Goal: Transaction & Acquisition: Purchase product/service

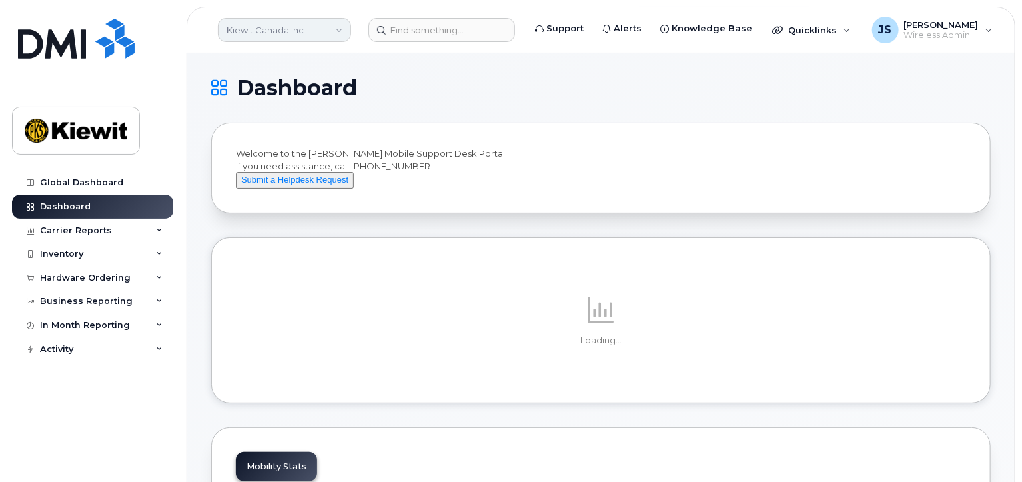
click at [335, 33] on link "Kiewit Canada Inc" at bounding box center [284, 30] width 133 height 24
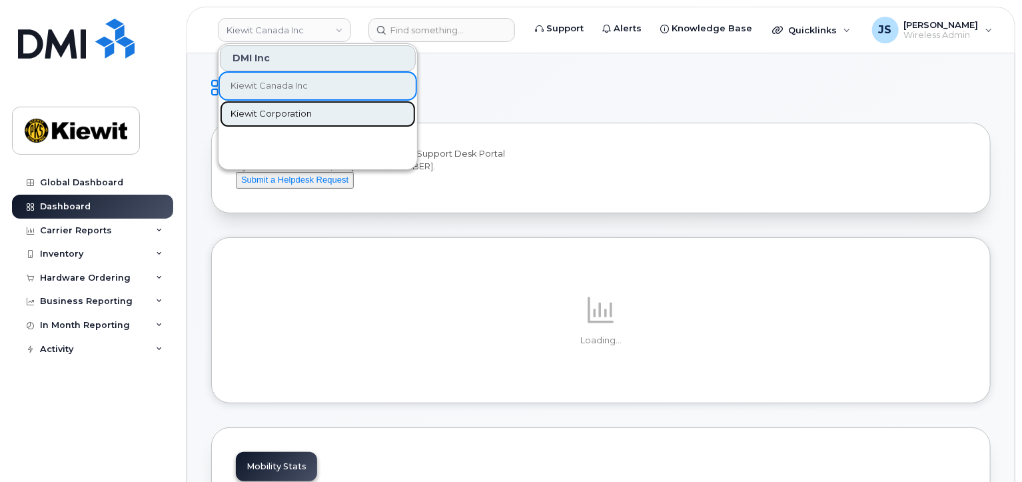
click at [292, 117] on span "Kiewit Corporation" at bounding box center [271, 113] width 81 height 13
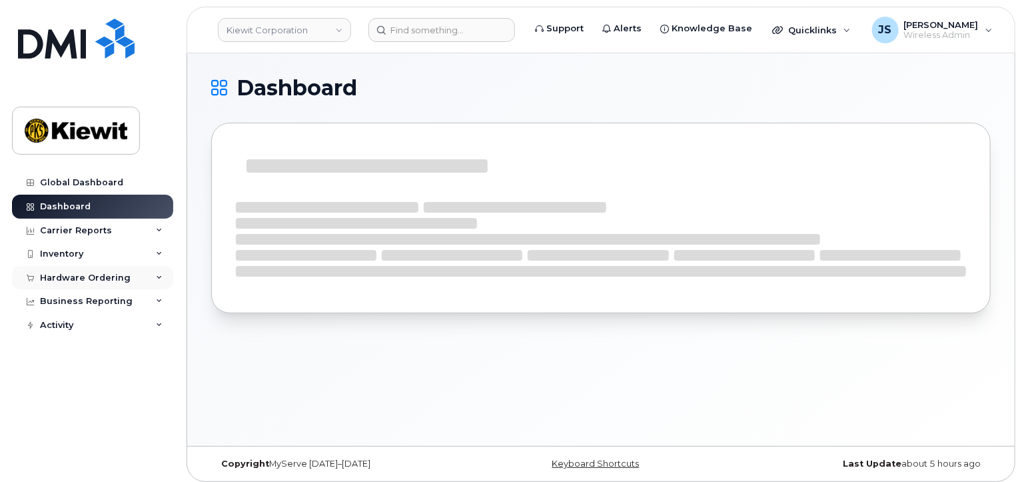
click at [83, 279] on div "Hardware Ordering" at bounding box center [85, 278] width 91 height 11
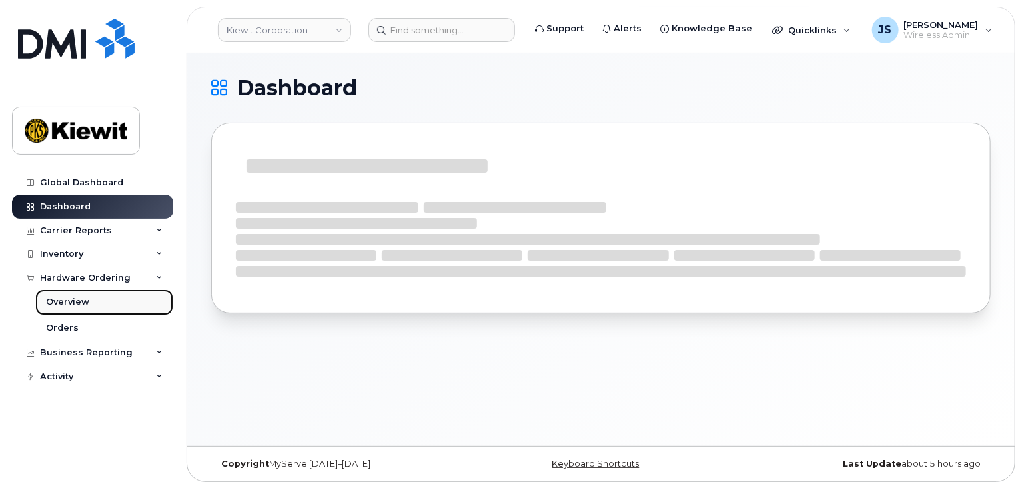
click at [74, 302] on div "Overview" at bounding box center [67, 302] width 43 height 12
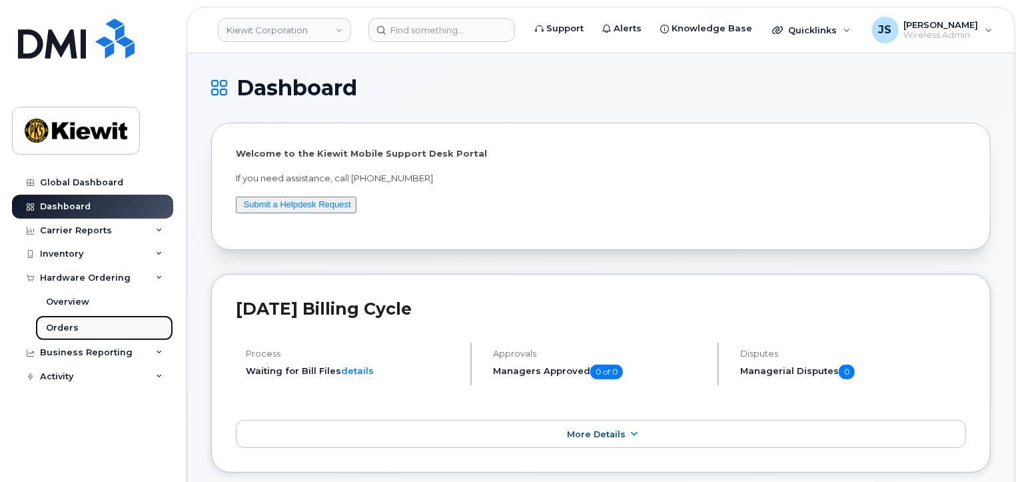
click at [67, 322] on div "Orders" at bounding box center [62, 328] width 33 height 12
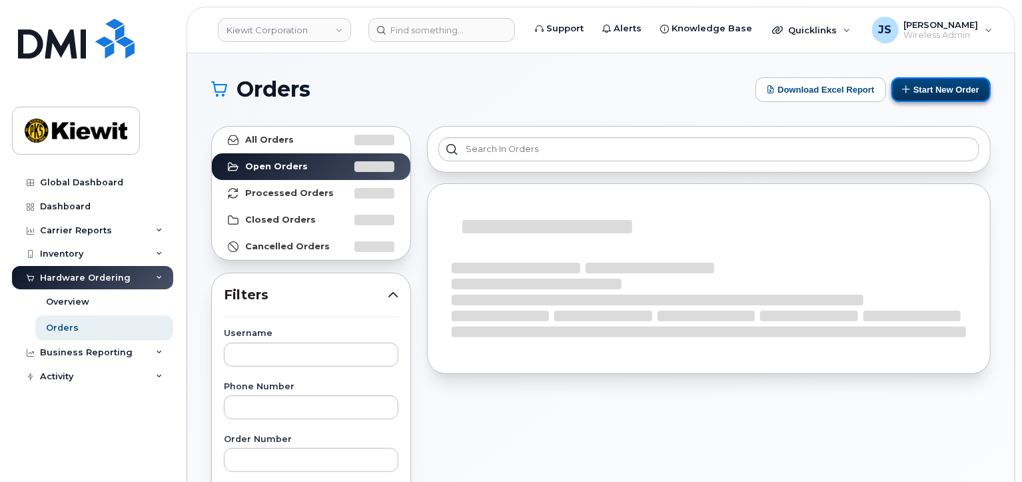
click at [926, 95] on button "Start New Order" at bounding box center [941, 89] width 99 height 25
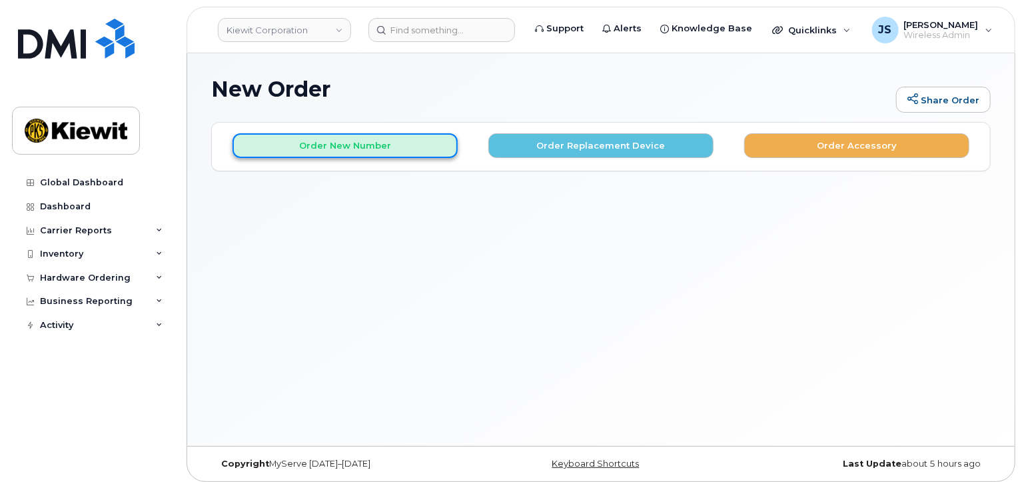
click at [386, 155] on button "Order New Number" at bounding box center [345, 145] width 225 height 25
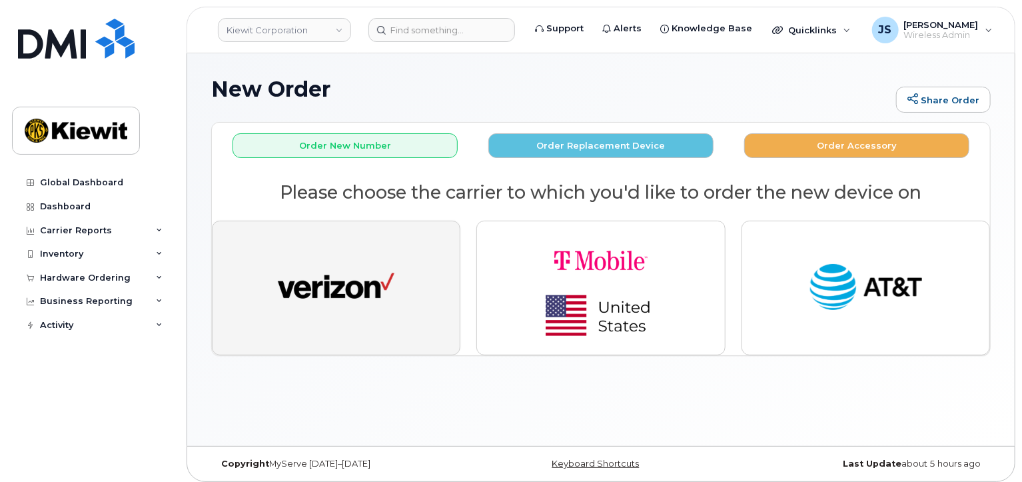
click at [362, 290] on img "button" at bounding box center [336, 288] width 117 height 60
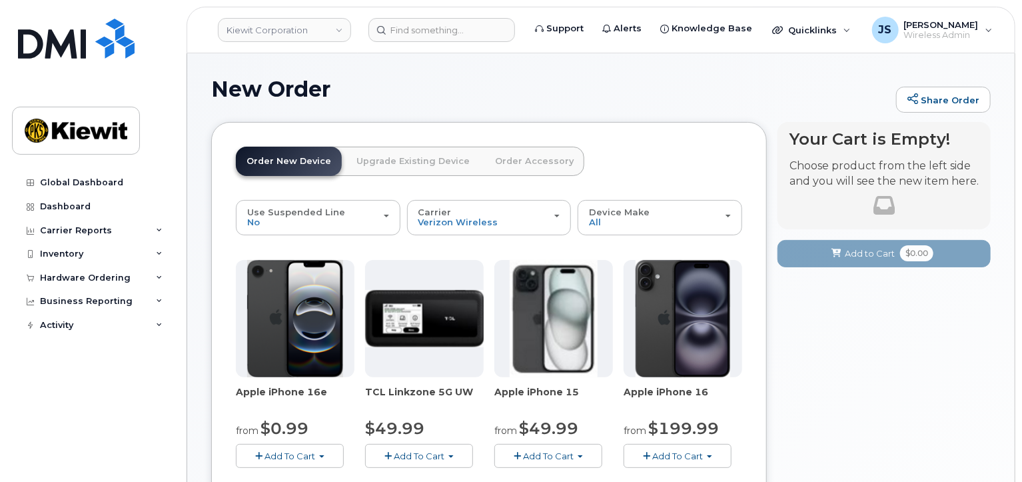
click at [540, 451] on span "Add To Cart" at bounding box center [549, 455] width 51 height 11
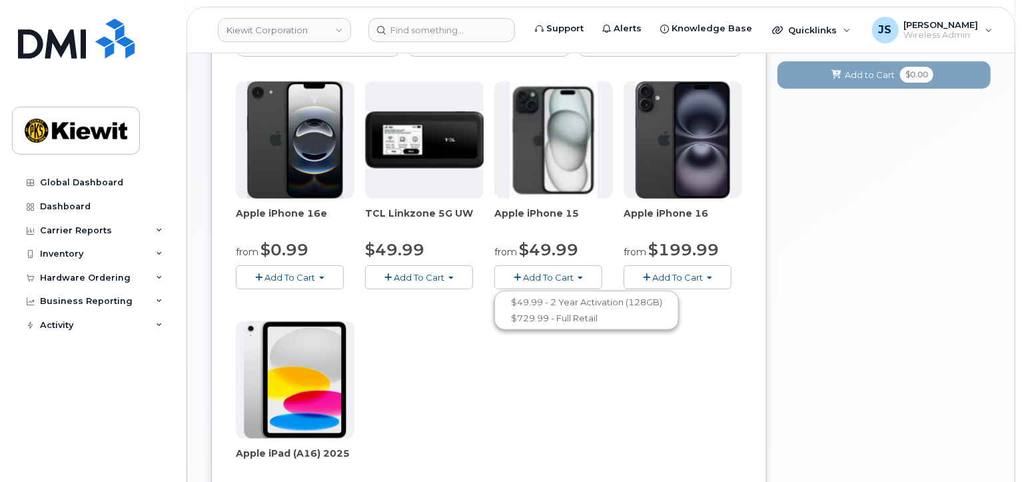
scroll to position [200, 0]
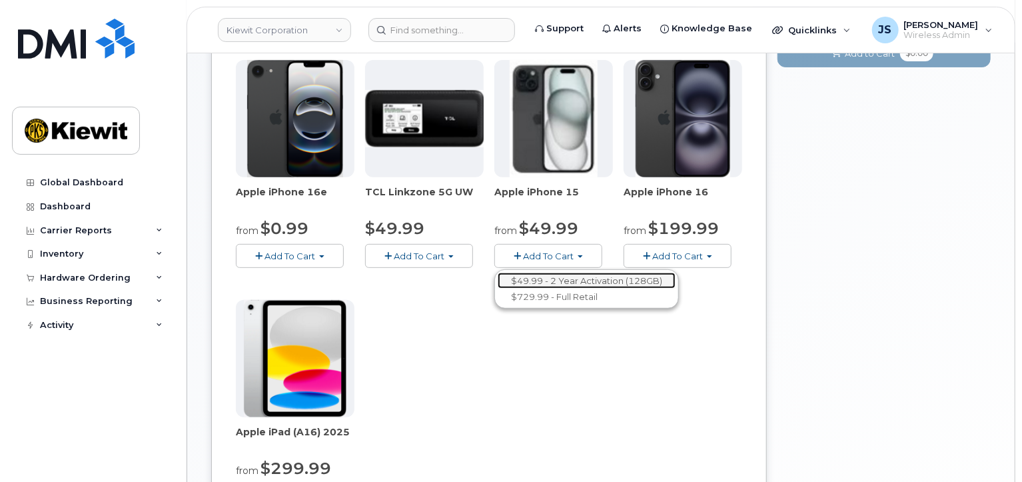
click at [565, 275] on link "$49.99 - 2 Year Activation (128GB)" at bounding box center [587, 281] width 178 height 17
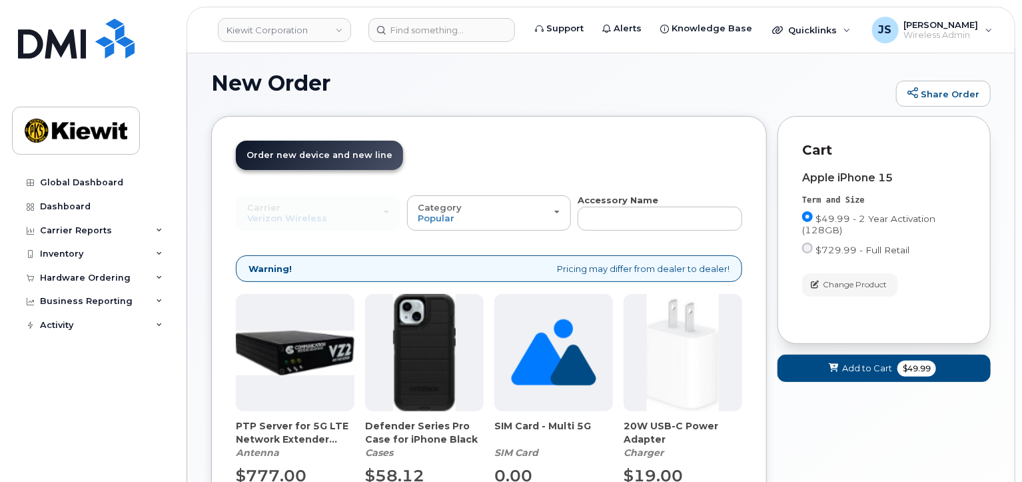
scroll to position [131, 0]
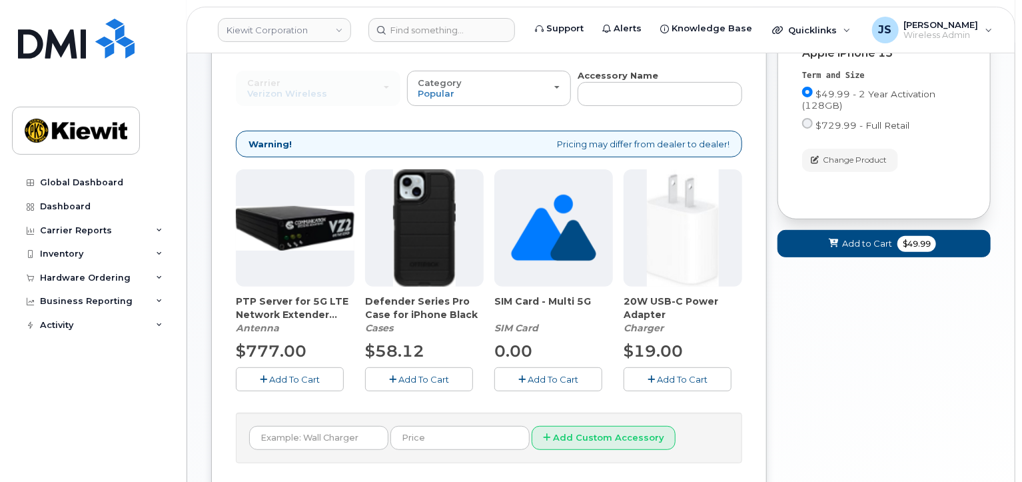
click at [418, 383] on button "Add To Cart" at bounding box center [419, 378] width 108 height 23
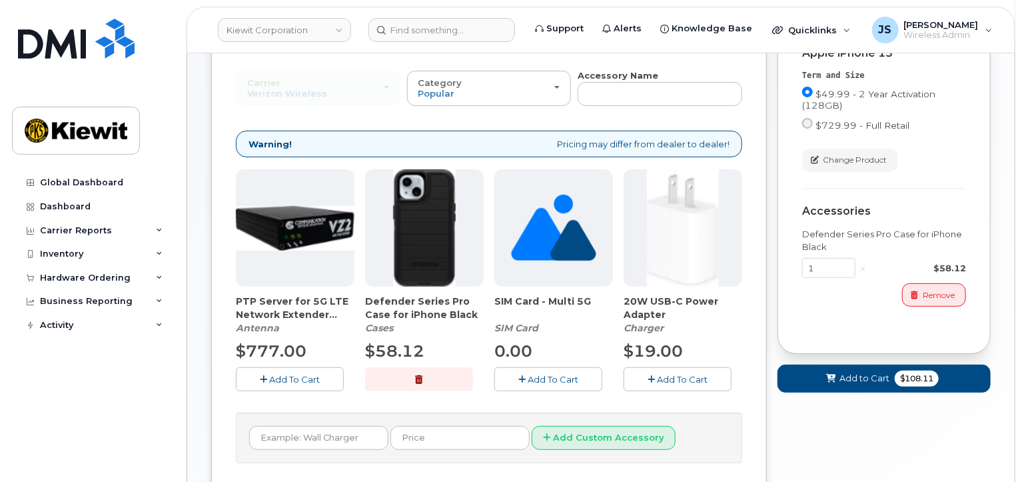
click at [696, 377] on span "Add To Cart" at bounding box center [682, 379] width 51 height 11
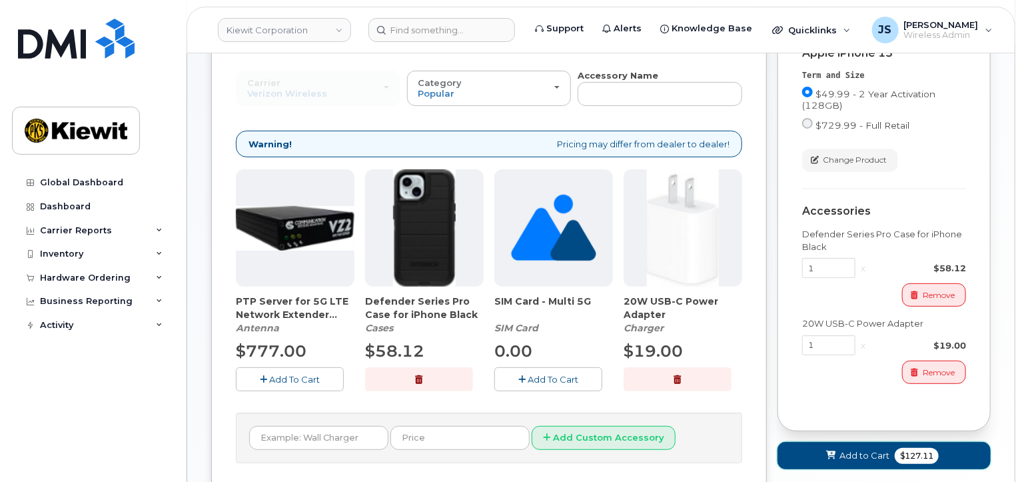
click at [817, 442] on button "Add to Cart $127.11" at bounding box center [884, 455] width 213 height 27
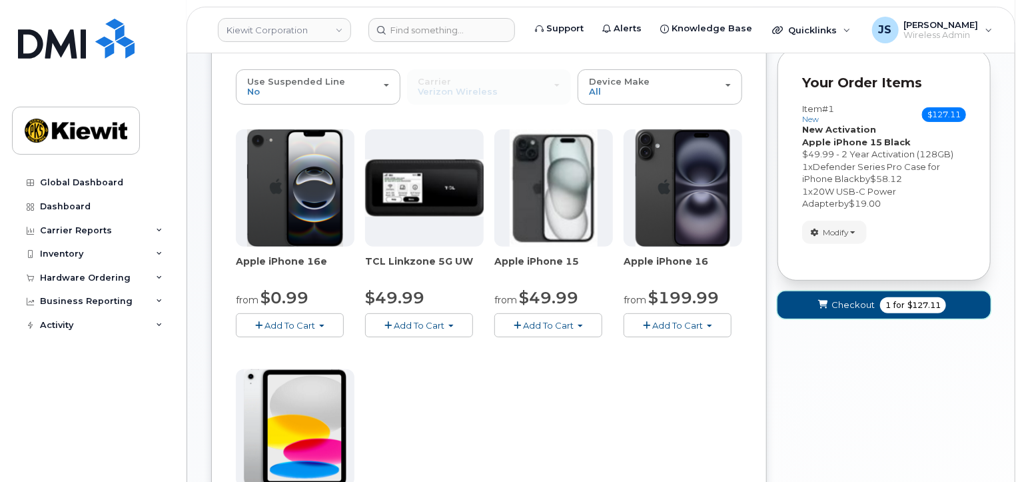
click at [832, 299] on span "Checkout" at bounding box center [853, 305] width 43 height 13
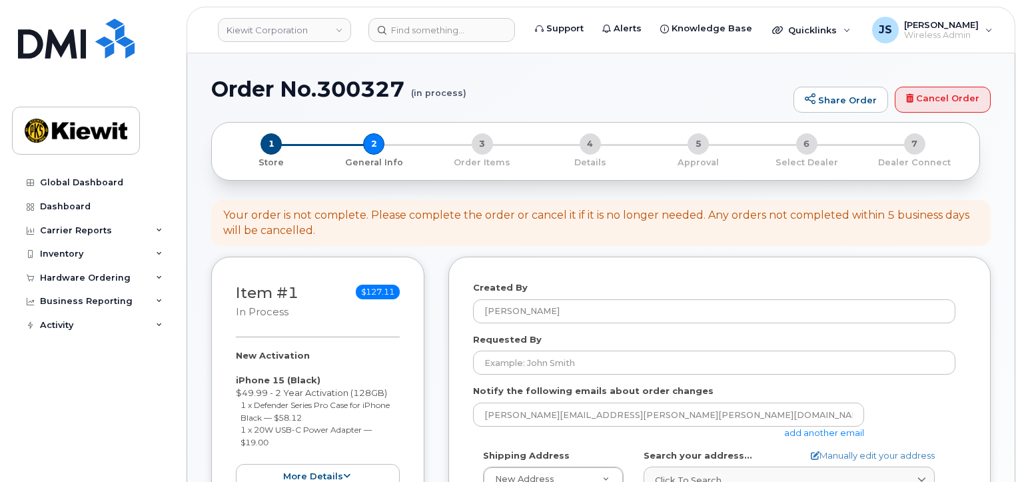
select select
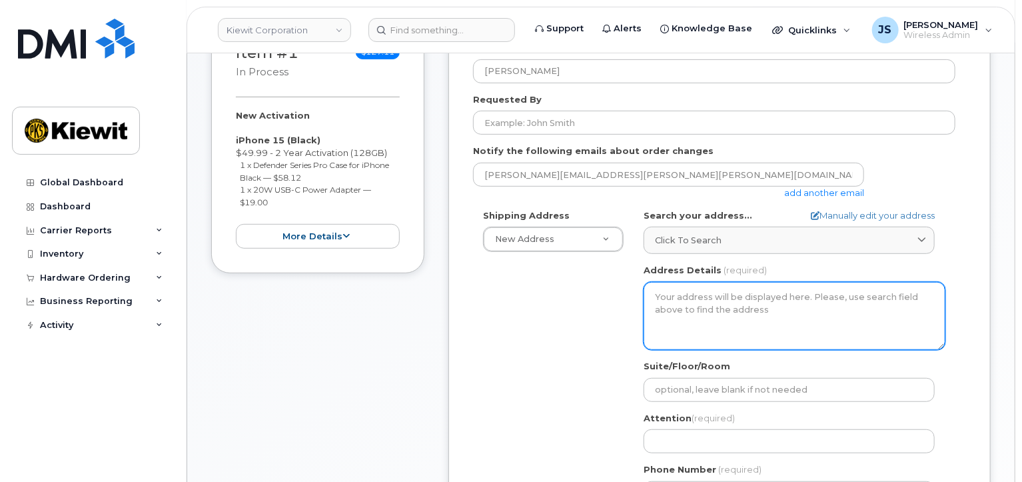
scroll to position [267, 0]
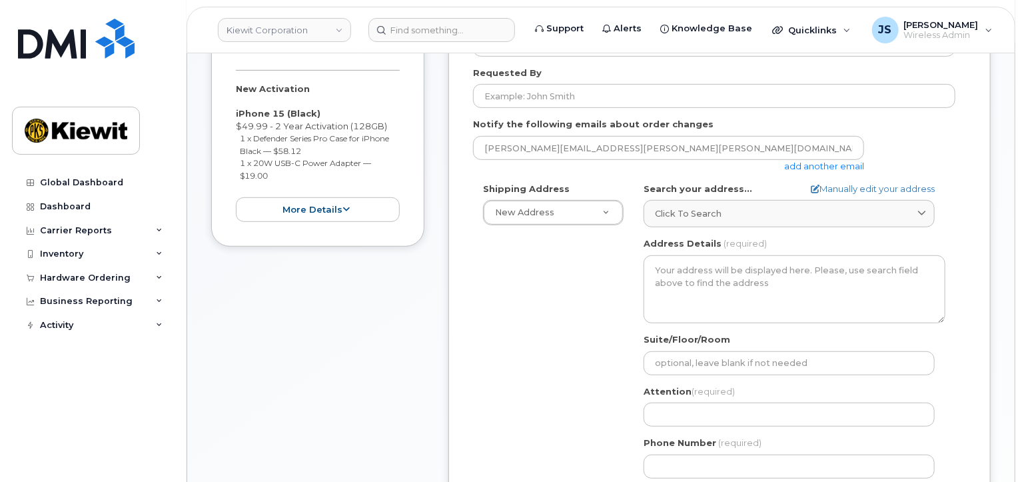
click at [807, 165] on link "add another email" at bounding box center [824, 166] width 80 height 11
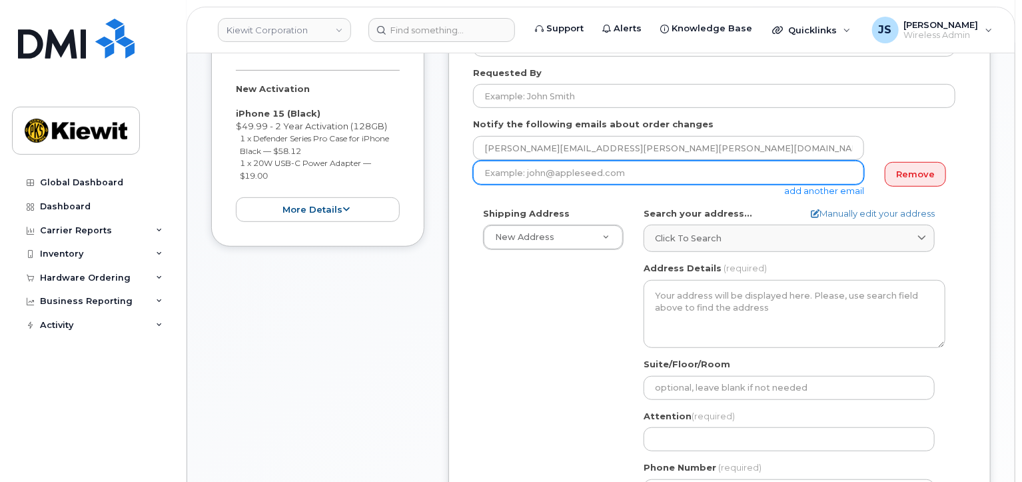
click at [616, 179] on input "email" at bounding box center [668, 173] width 391 height 24
paste input "MS [PERSON_NAME].[PERSON_NAME]"
drag, startPoint x: 500, startPoint y: 170, endPoint x: 453, endPoint y: 166, distance: 46.8
click at [456, 168] on div "Created By [PERSON_NAME] Requested By Notify the following emails about order c…" at bounding box center [719, 281] width 542 height 582
type input "[PERSON_NAME][EMAIL_ADDRESS][PERSON_NAME][PERSON_NAME][DOMAIN_NAME]"
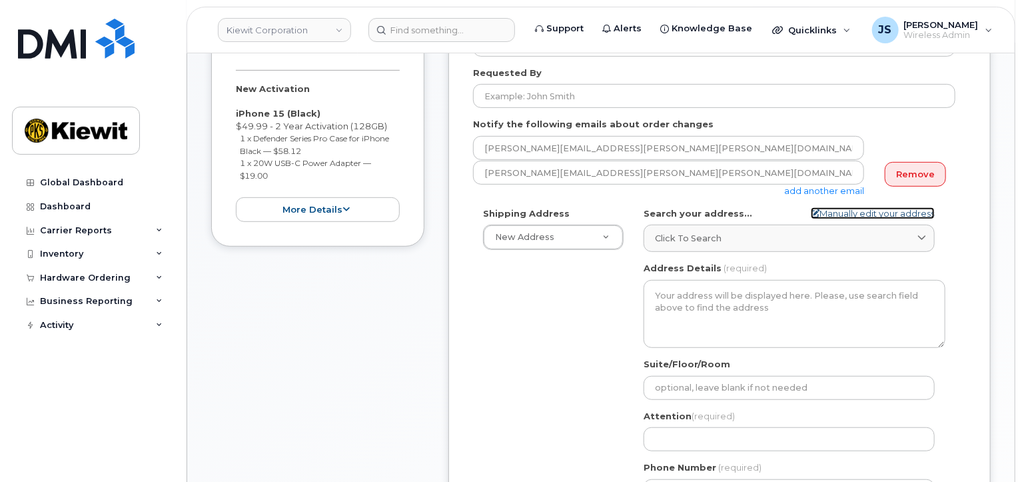
click at [880, 219] on link "Manually edit your address" at bounding box center [873, 213] width 124 height 13
select select
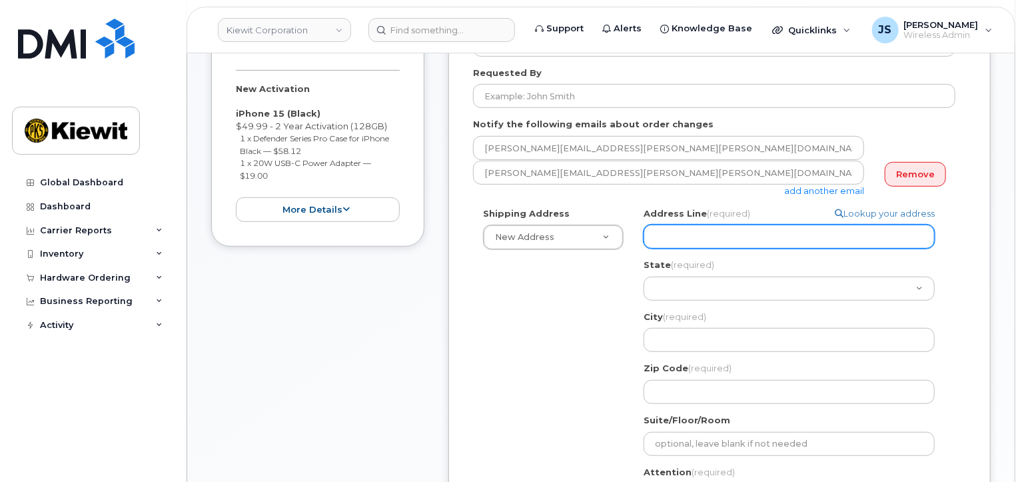
click at [701, 233] on input "Address Line (required)" at bounding box center [789, 237] width 291 height 24
paste input "4811 Co Hwy H"
select select
type input "4811 Co Hwy H"
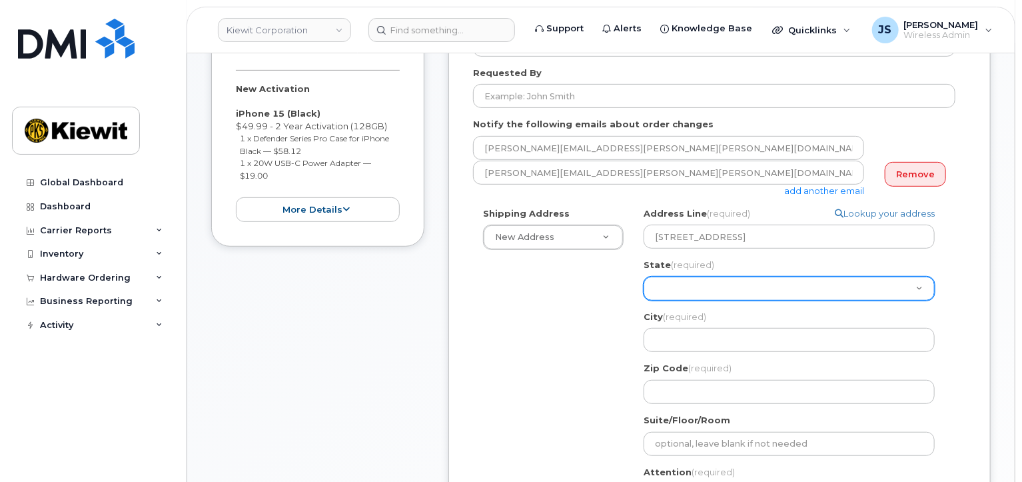
click at [682, 293] on select "Alabama Alaska American Samoa Arizona Arkansas California Colorado Connecticut …" at bounding box center [789, 289] width 291 height 24
select select "WI"
click at [644, 277] on select "Alabama Alaska American Samoa Arizona Arkansas California Colorado Connecticut …" at bounding box center [789, 289] width 291 height 24
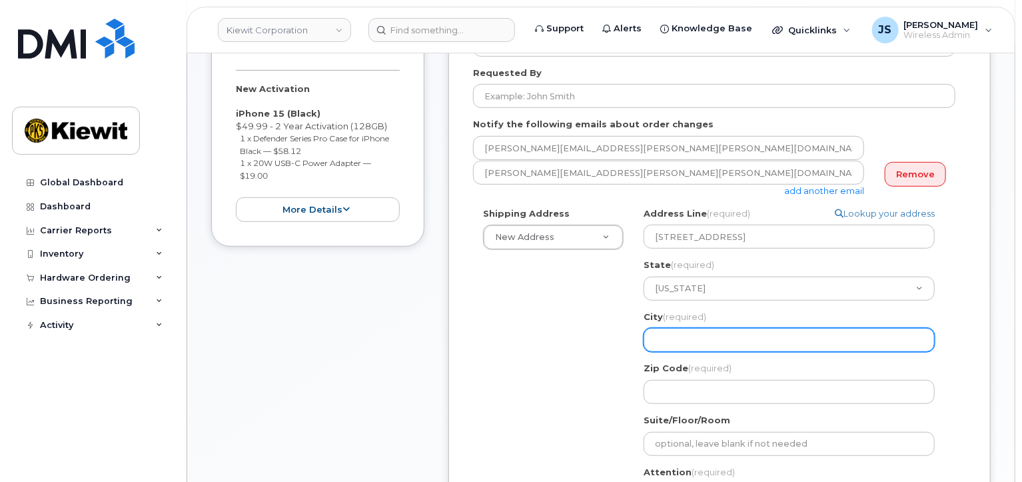
click at [712, 330] on input "City (required)" at bounding box center [789, 340] width 291 height 24
paste input "Mt. Pleasant"
select select
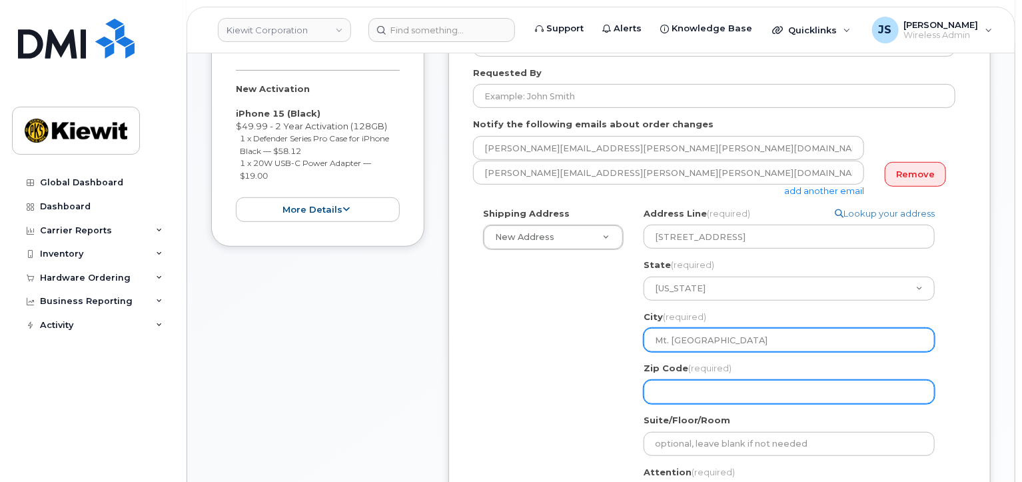
type input "Mt. Pleasant"
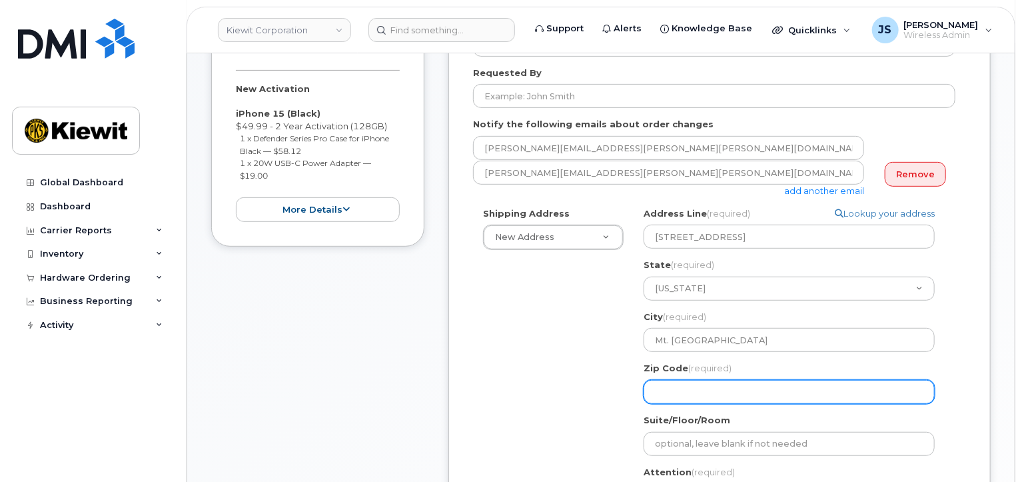
click at [709, 394] on input "Zip Code (required)" at bounding box center [789, 392] width 291 height 24
select select
type input "5"
select select
type input "53"
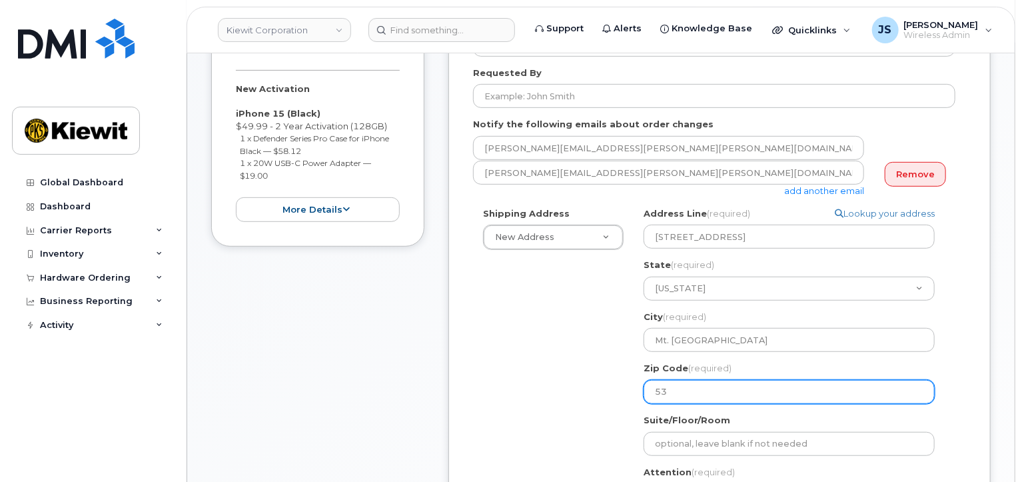
select select
type input "531"
select select
type input "5317"
select select
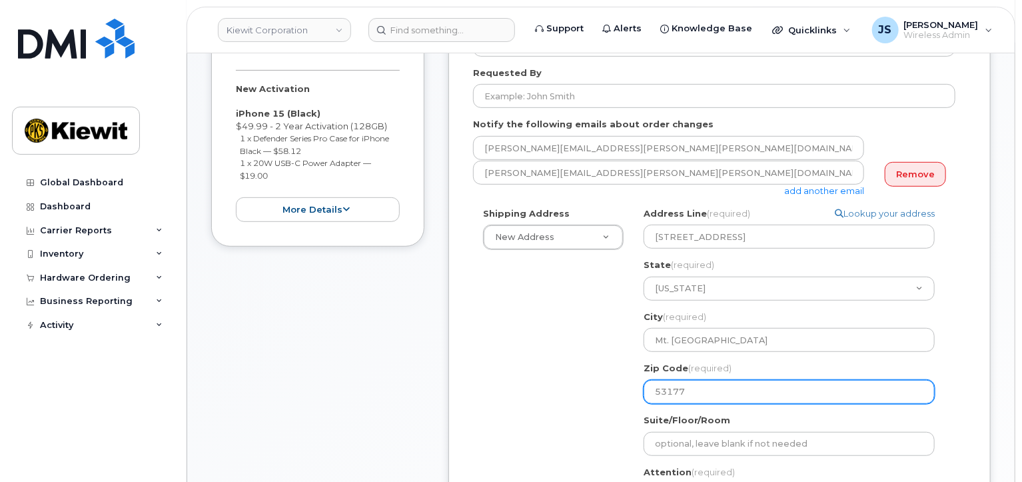
scroll to position [333, 0]
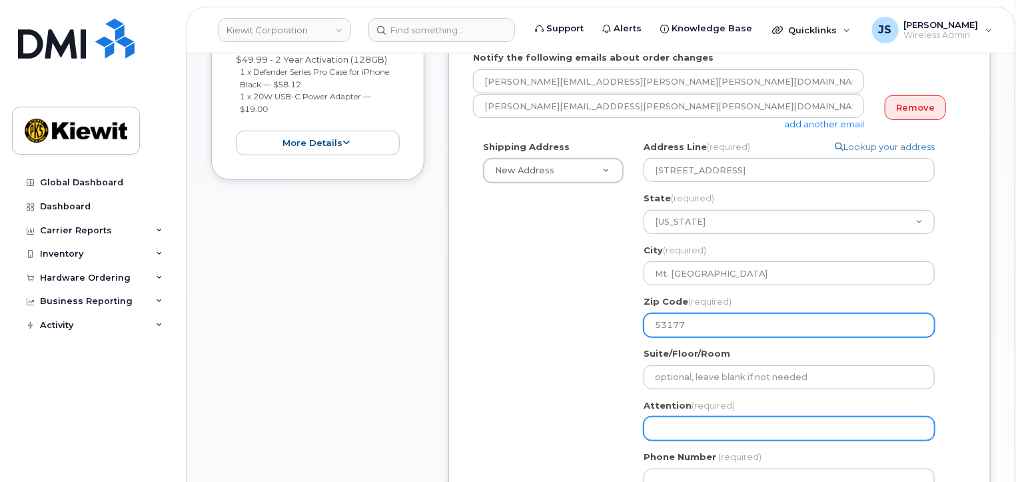
type input "53177"
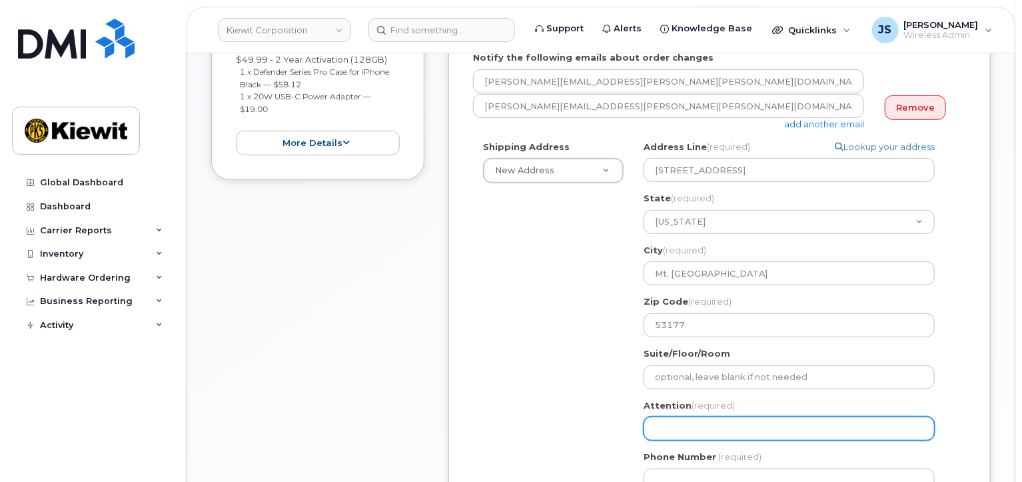
click at [672, 432] on input "Attention (required)" at bounding box center [789, 428] width 291 height 24
click at [667, 434] on input "Attention (required)" at bounding box center [789, 428] width 291 height 24
paste input "Jon.Woodsum"
select select
type input "Jon.Woodsum"
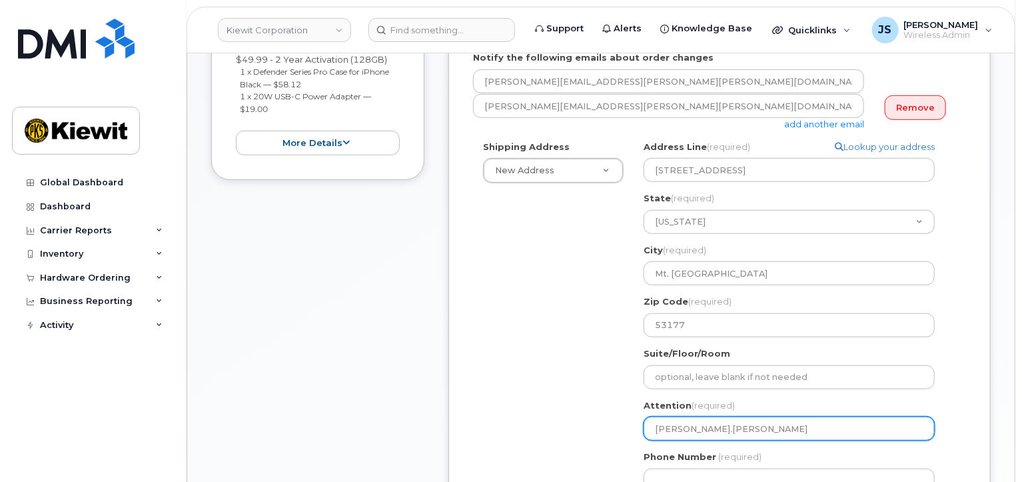
click at [672, 429] on input "Jon.Woodsum" at bounding box center [789, 428] width 291 height 24
select select
type input "JonWoodsum"
select select
type input "Jon Woodsum"
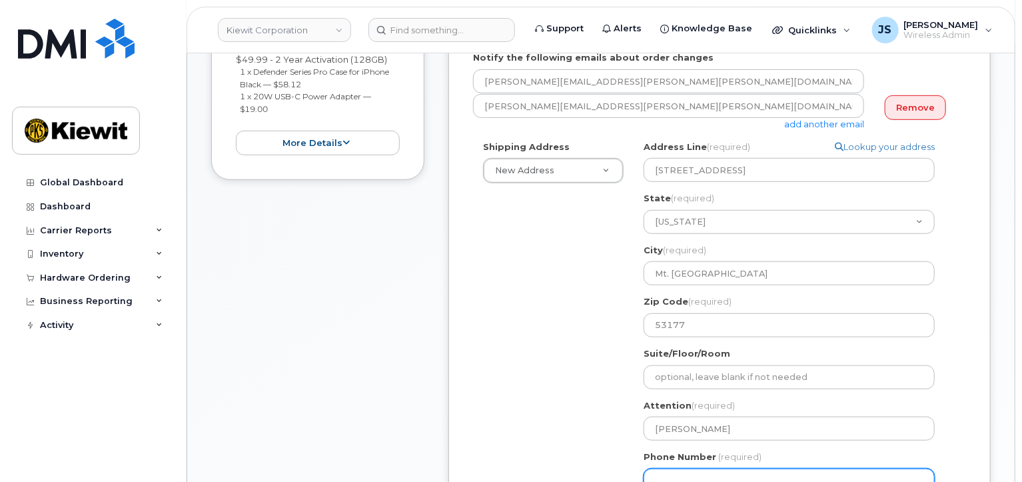
click at [665, 476] on input "Phone Number" at bounding box center [789, 480] width 291 height 24
type input "877772770"
select select
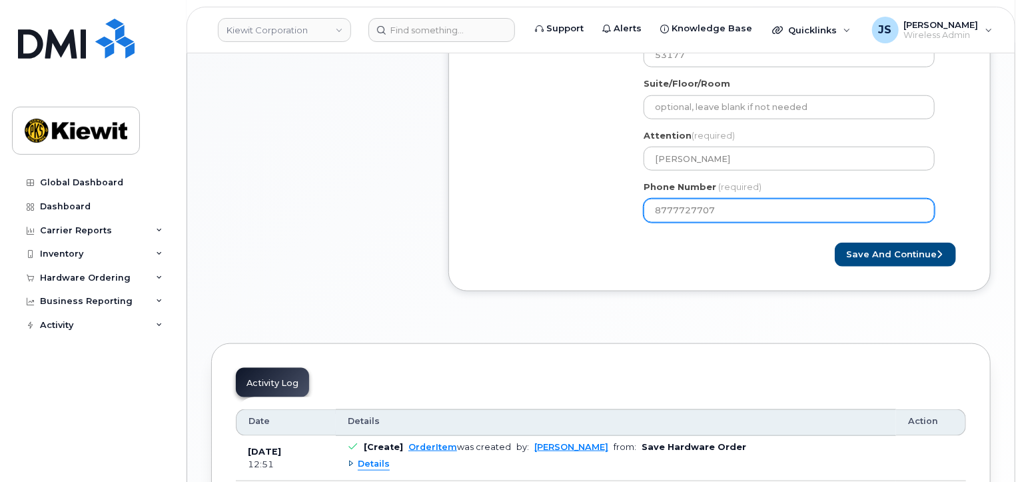
scroll to position [602, 0]
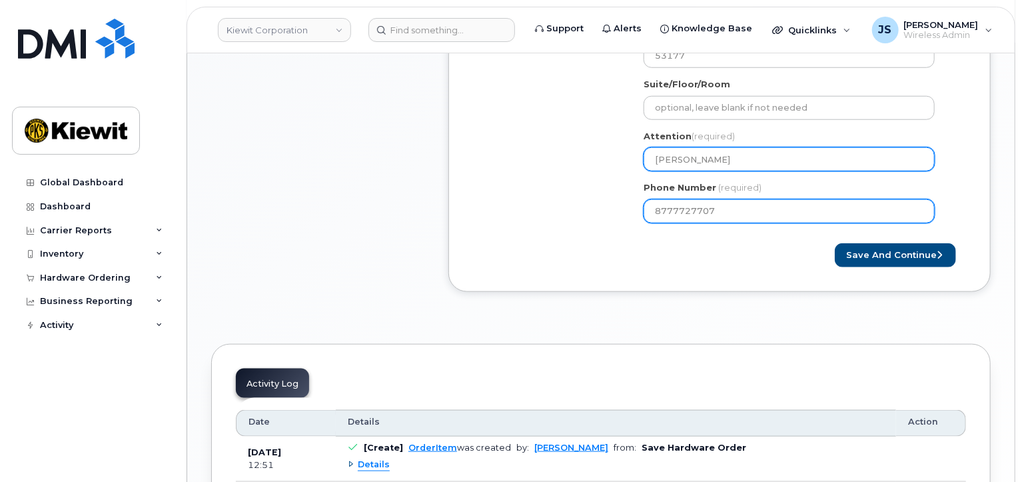
type input "8777727707"
click at [770, 165] on input "Jon Woodsum" at bounding box center [789, 159] width 291 height 24
click at [730, 161] on input "Jon Woodsum" at bounding box center [789, 159] width 291 height 24
select select
type input "Jon Woodsum/"
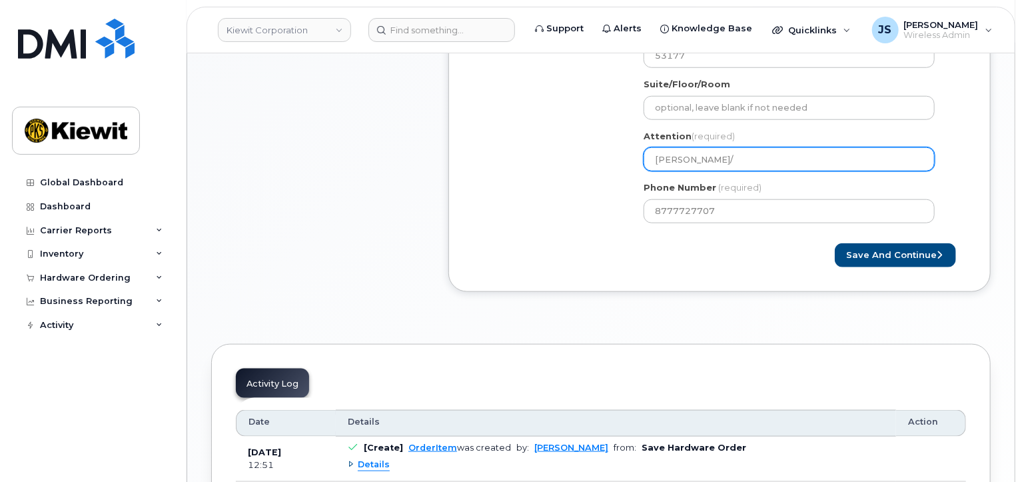
paste input "[PERSON_NAME]"
select select
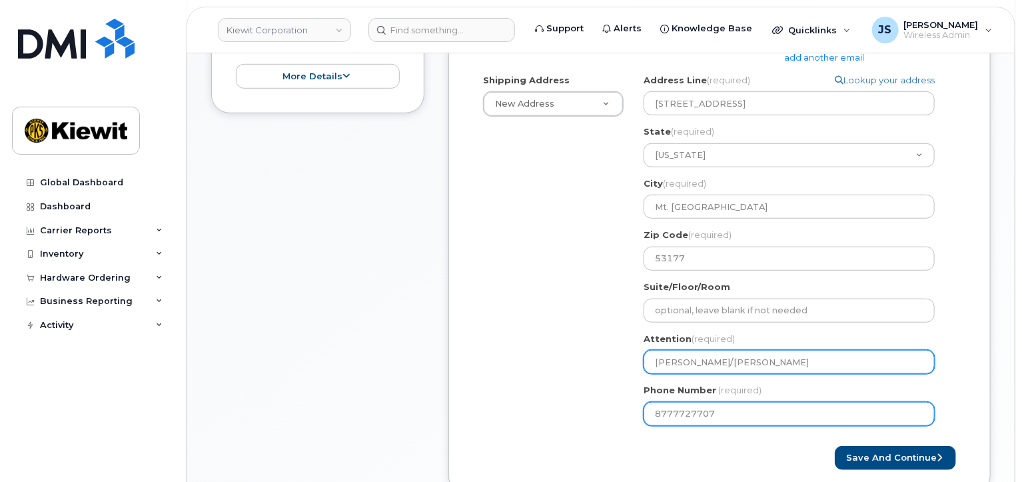
scroll to position [402, 0]
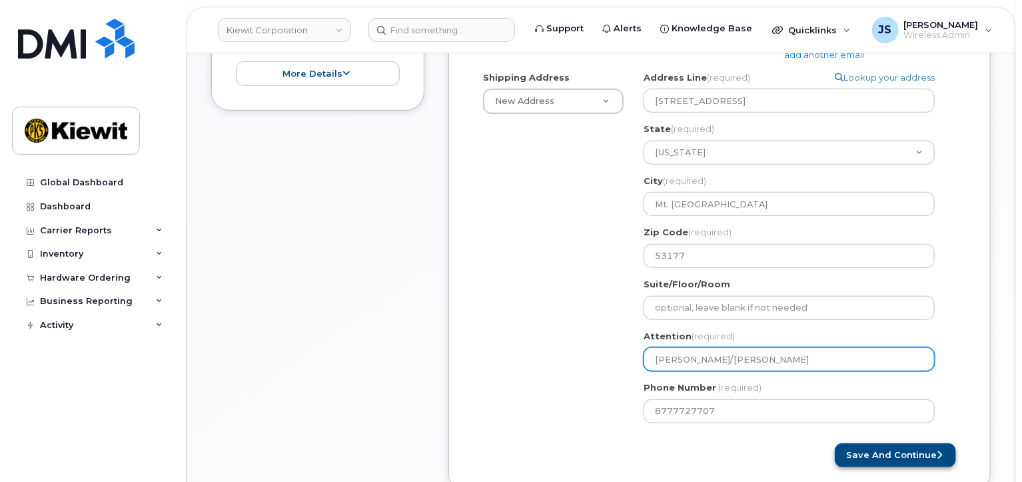
type input "[PERSON_NAME]/[PERSON_NAME]"
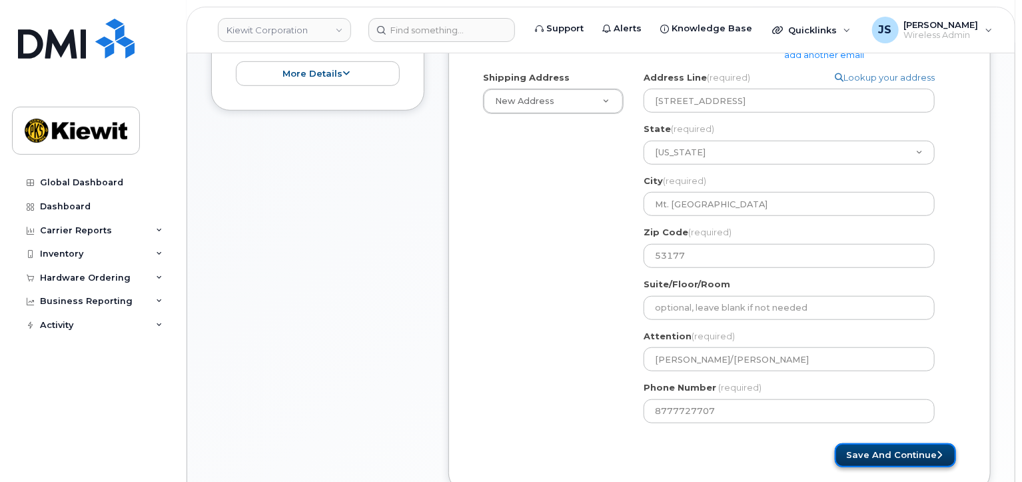
click at [885, 455] on button "Save and Continue" at bounding box center [895, 455] width 121 height 25
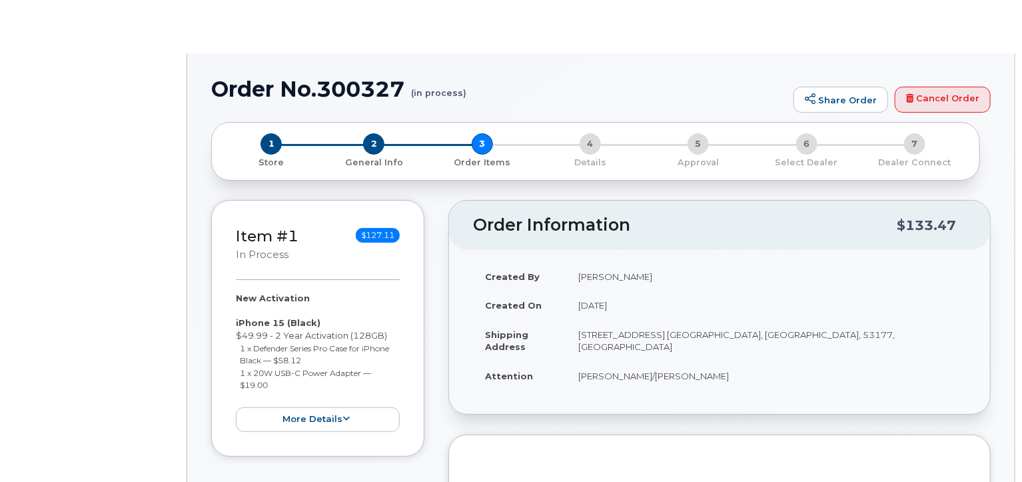
radio input "true"
select select
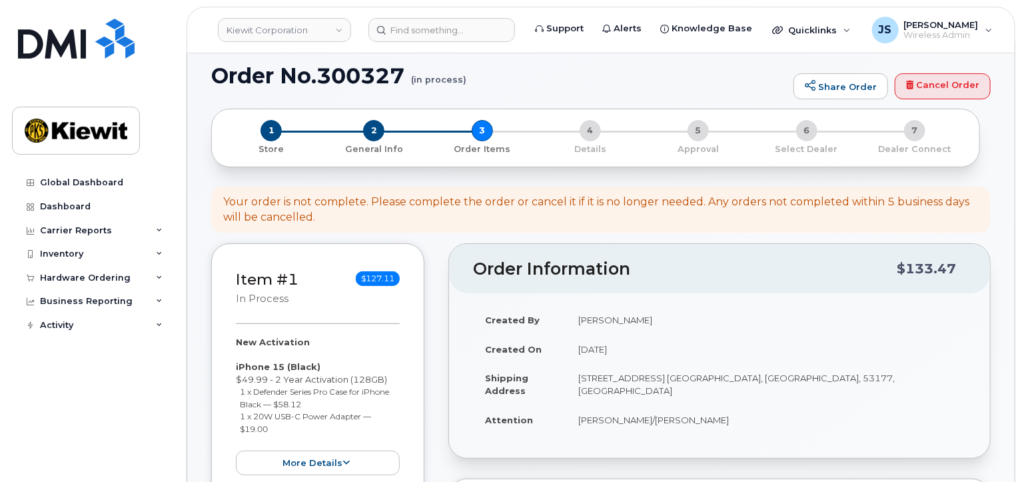
scroll to position [267, 0]
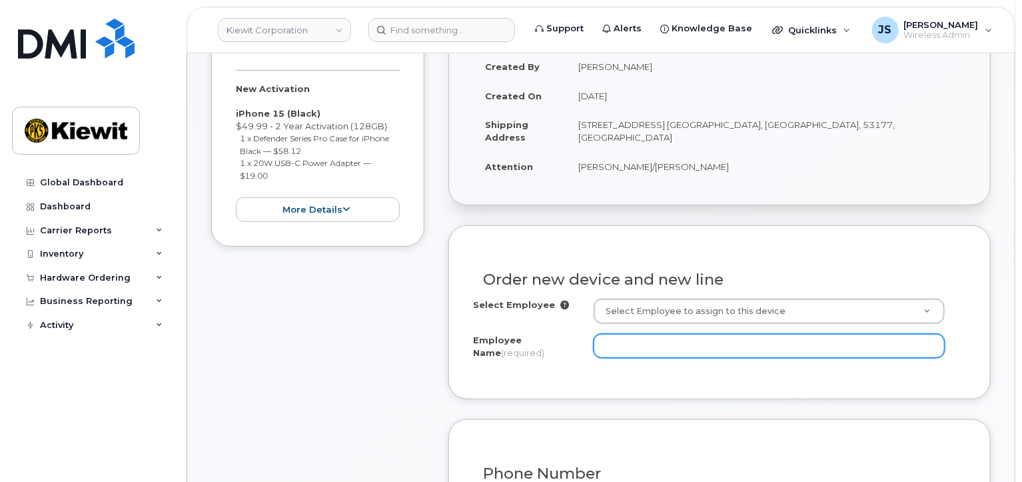
click at [665, 335] on input "Employee Name (required)" at bounding box center [769, 346] width 351 height 24
paste input "[PERSON_NAME]"
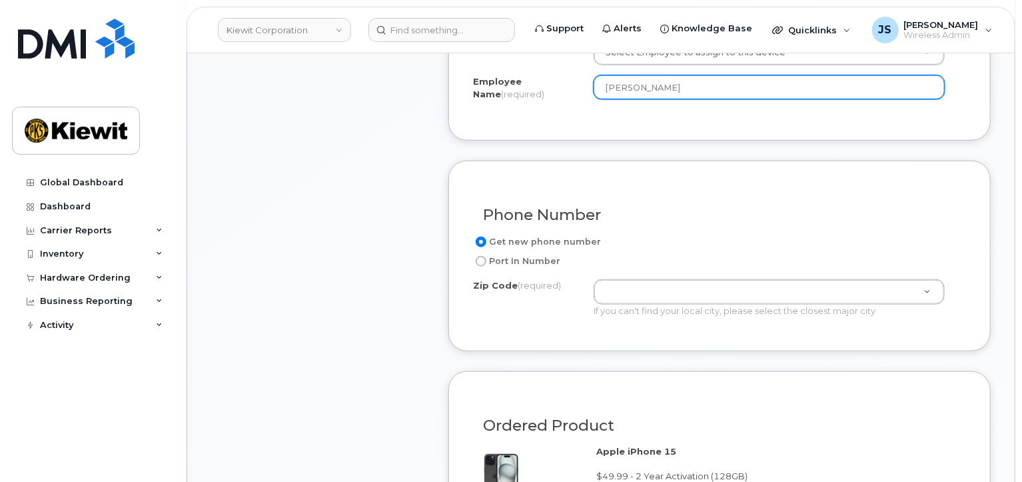
scroll to position [533, 0]
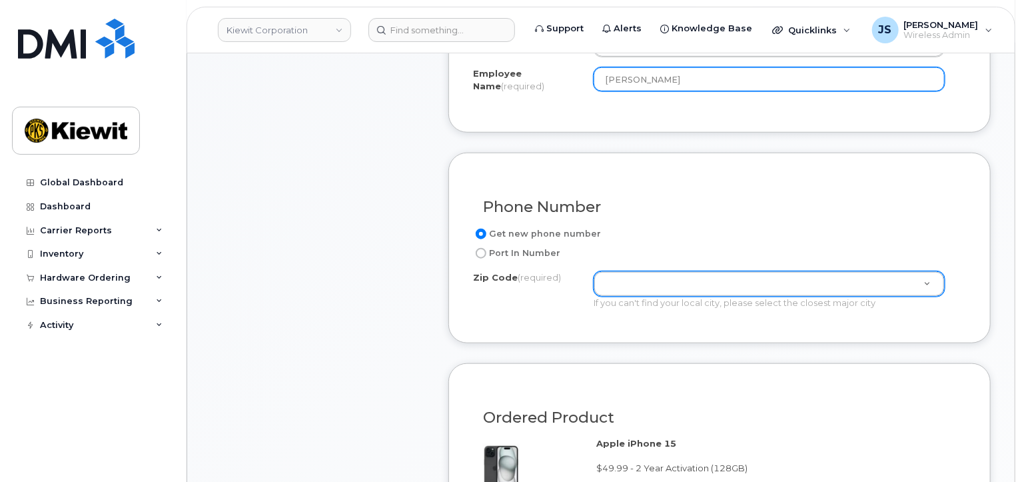
type input "[PERSON_NAME]"
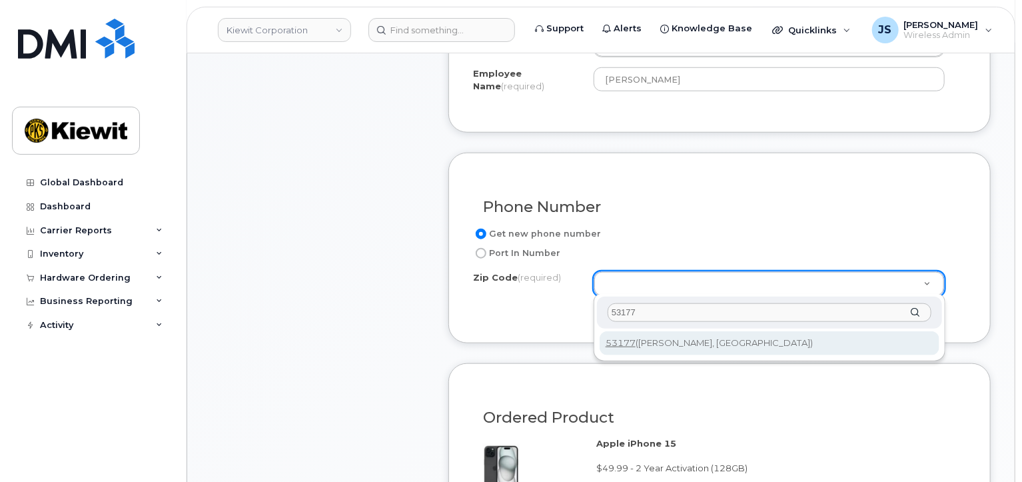
type input "53177"
type input "53177 ([PERSON_NAME], [GEOGRAPHIC_DATA])"
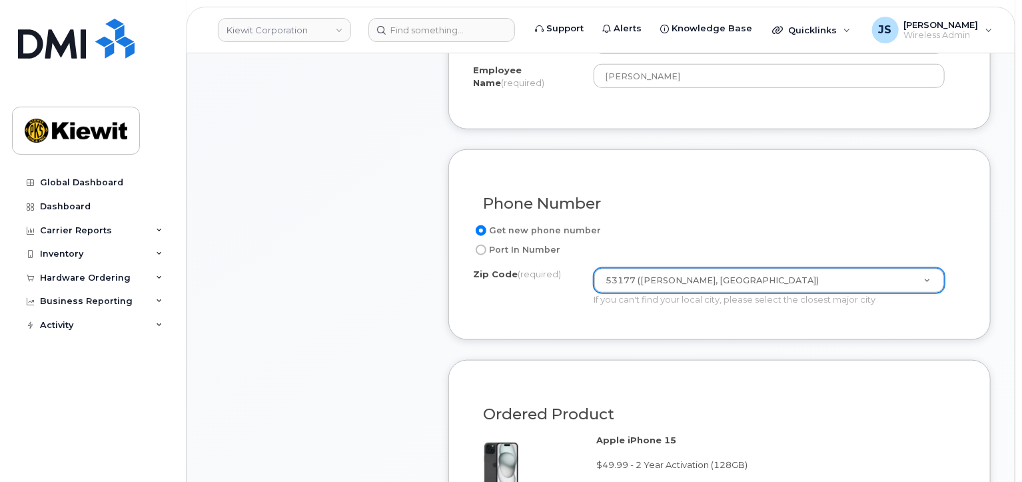
scroll to position [866, 0]
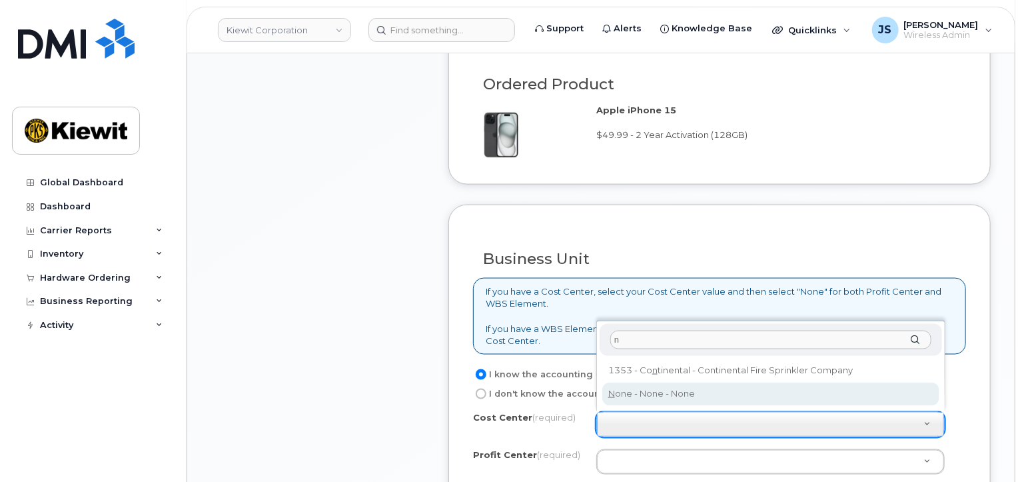
type input "n"
type input "None"
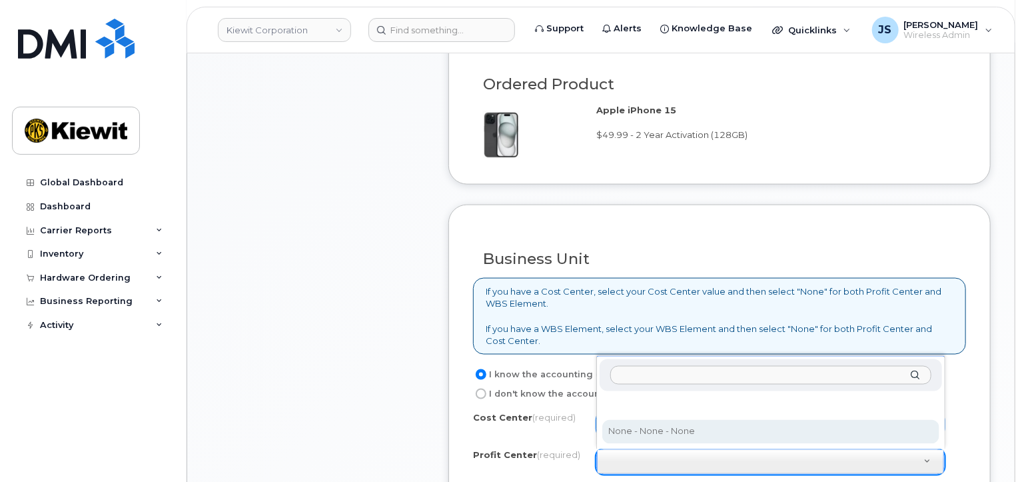
select select "None"
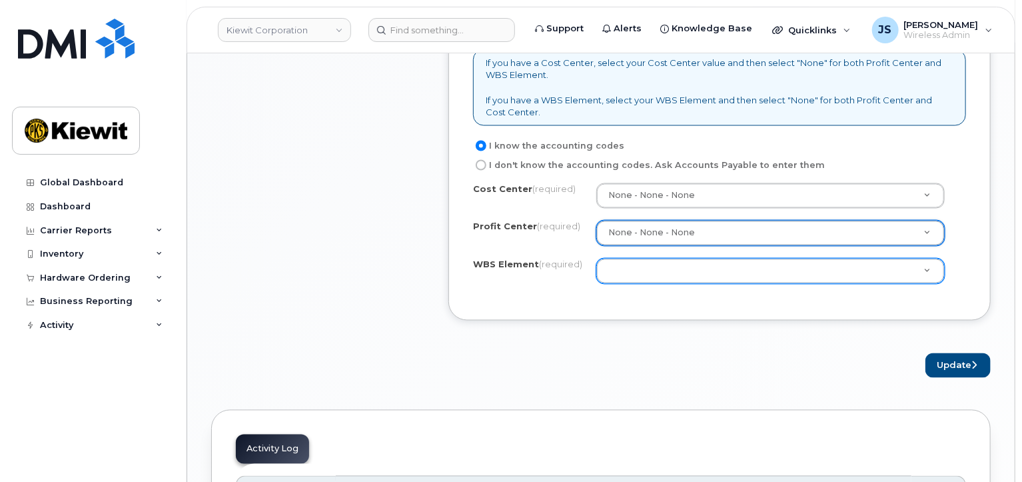
scroll to position [999, 0]
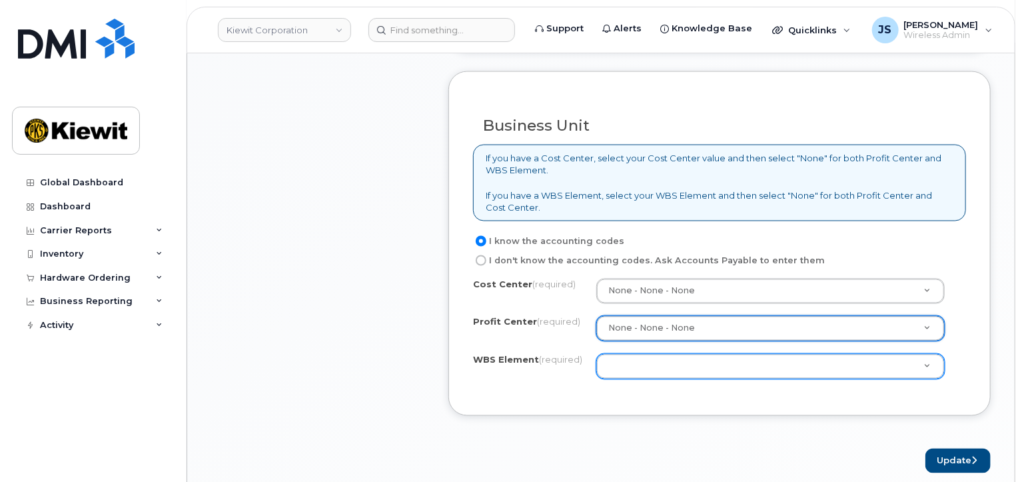
click at [641, 375] on div "Cost Center (required) None - None - None None Profit Center (required) None - …" at bounding box center [719, 335] width 493 height 113
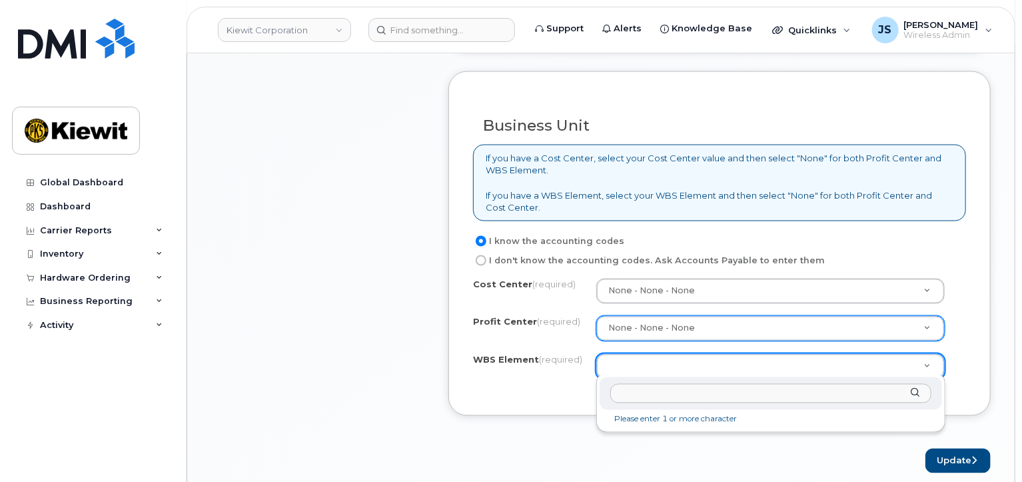
click at [660, 394] on input "text" at bounding box center [770, 393] width 321 height 19
paste input "106059.1085"
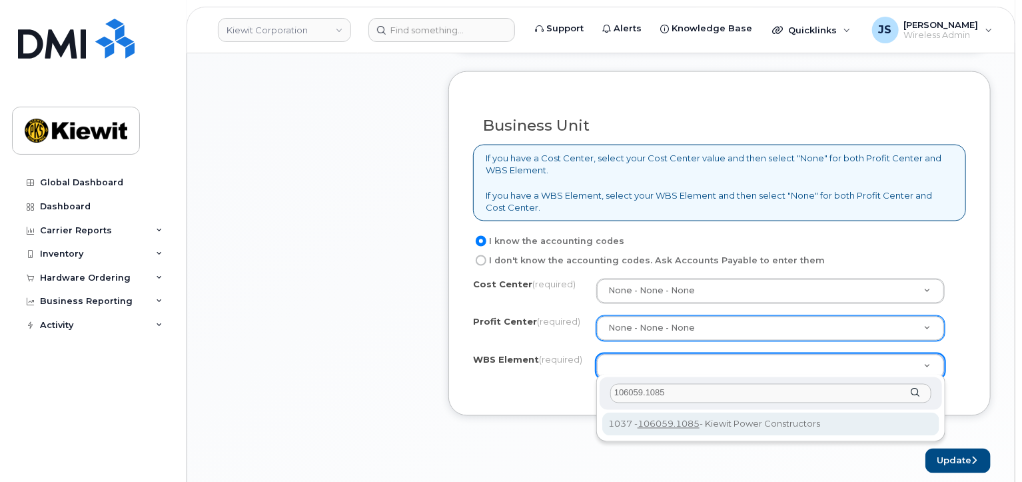
type input "106059.1085"
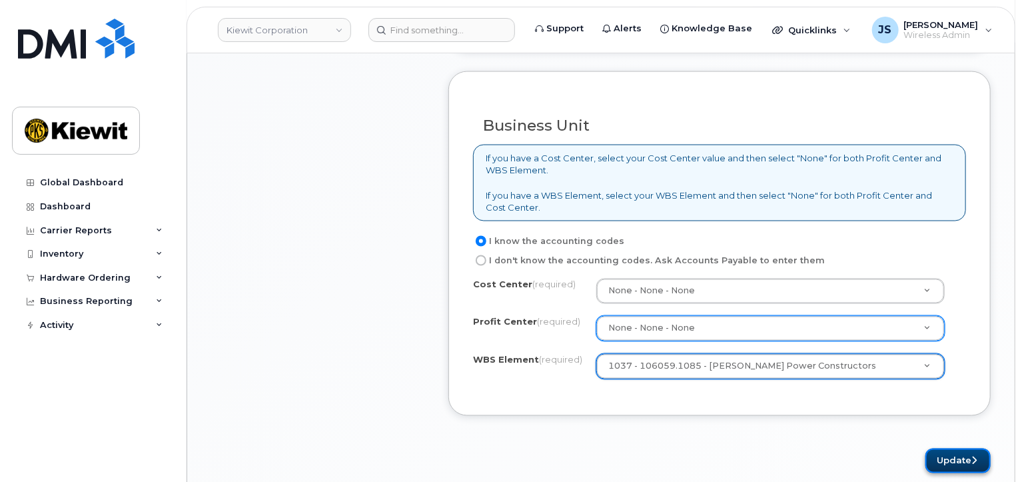
click at [941, 455] on button "Update" at bounding box center [958, 460] width 65 height 25
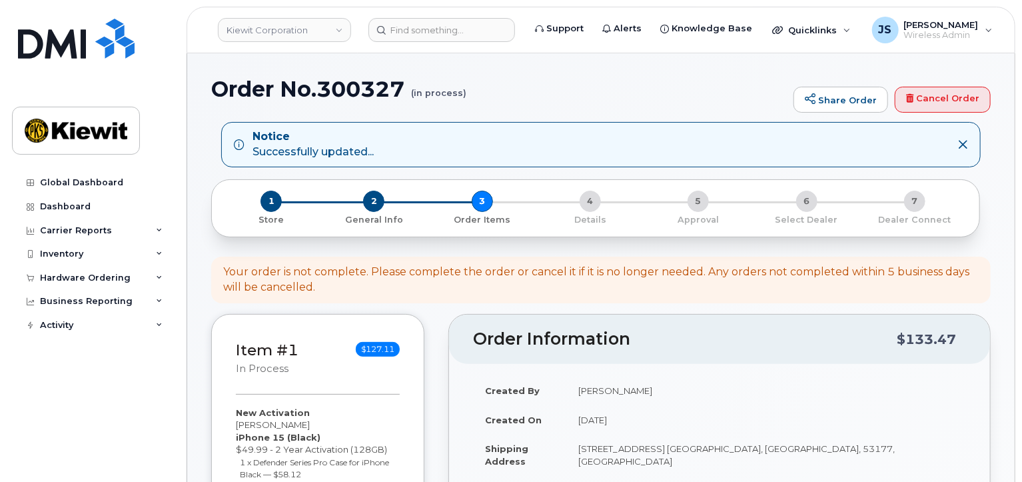
scroll to position [400, 0]
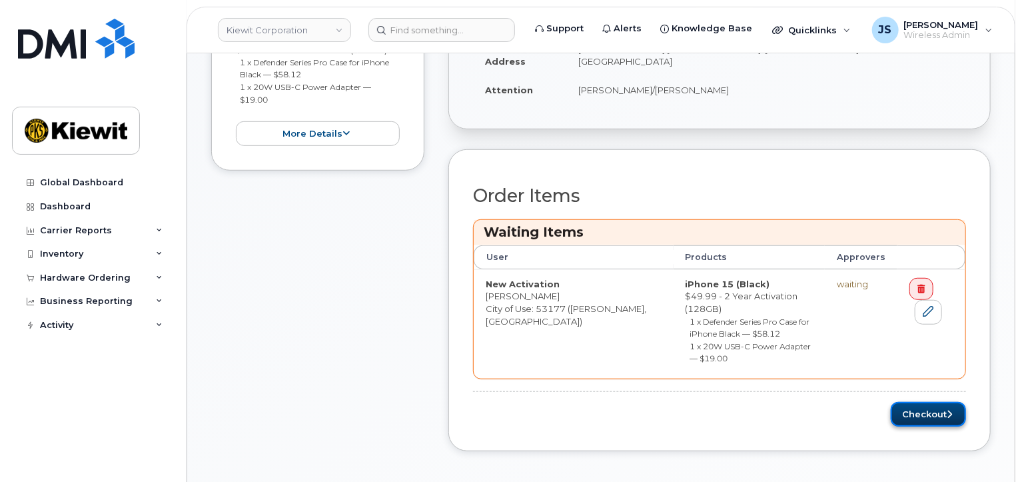
click at [906, 402] on button "Checkout" at bounding box center [928, 414] width 75 height 25
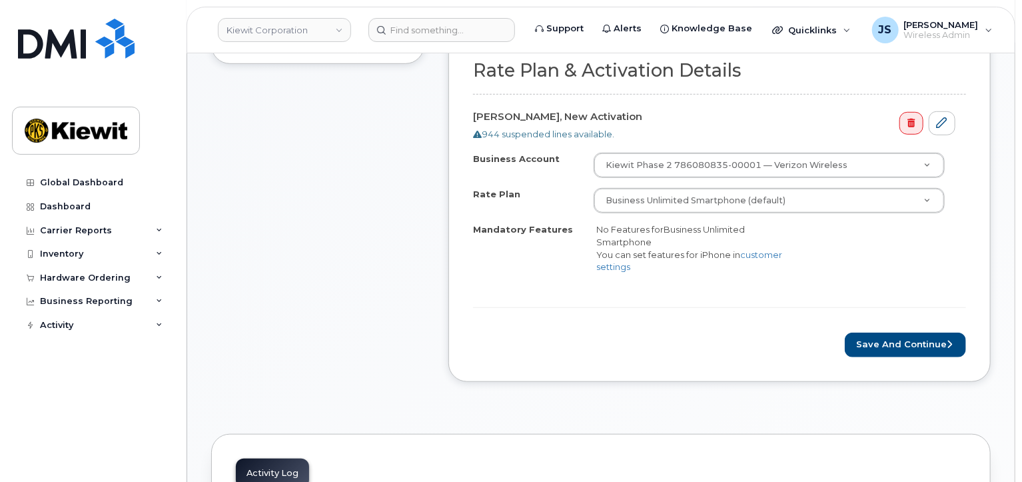
scroll to position [466, 0]
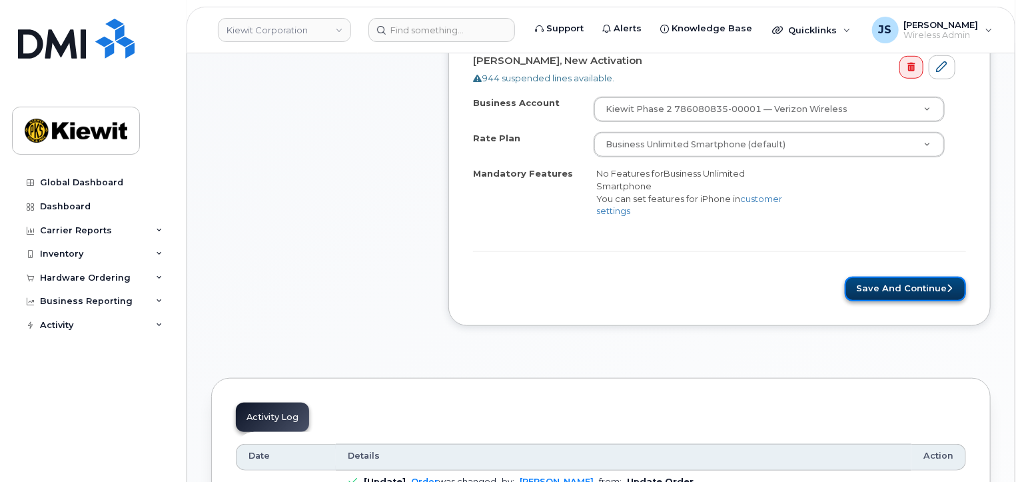
click at [898, 277] on button "Save and Continue" at bounding box center [905, 289] width 121 height 25
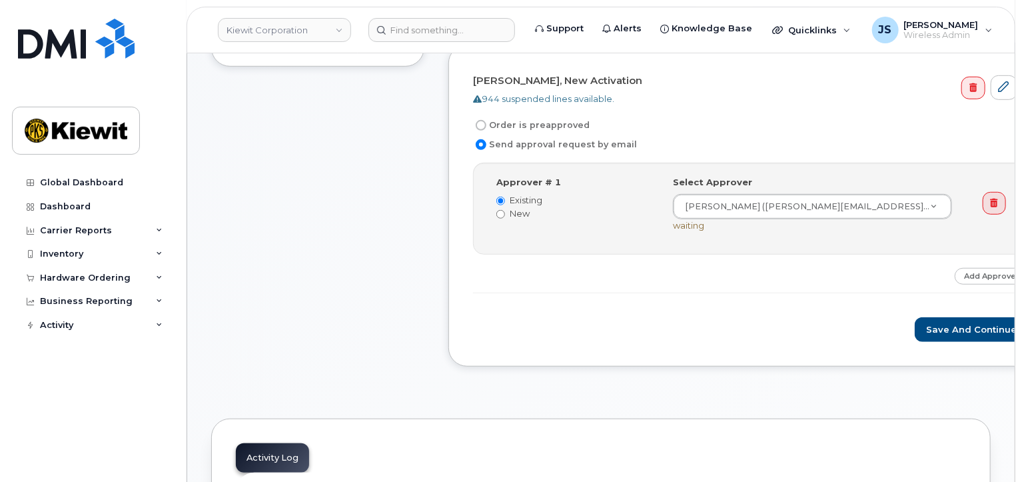
scroll to position [400, 0]
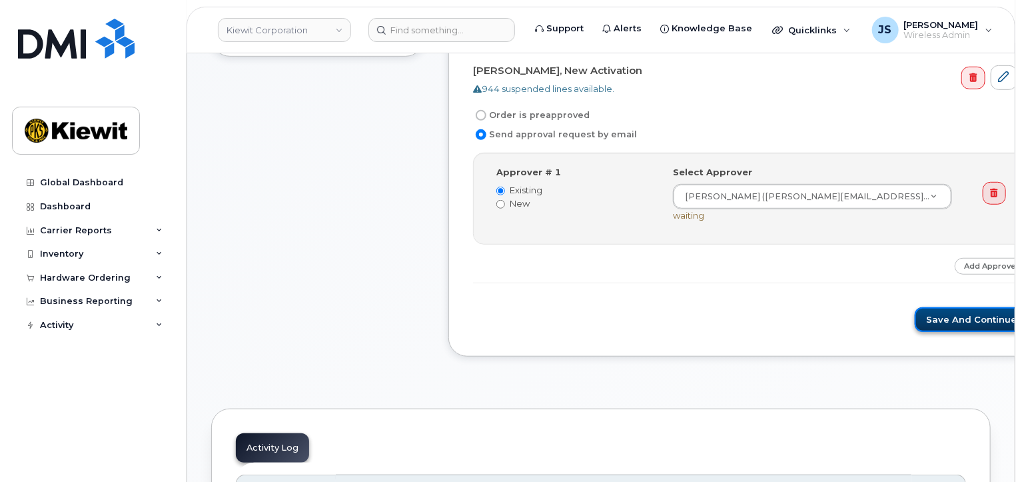
click at [915, 321] on button "Save and Continue" at bounding box center [971, 319] width 113 height 25
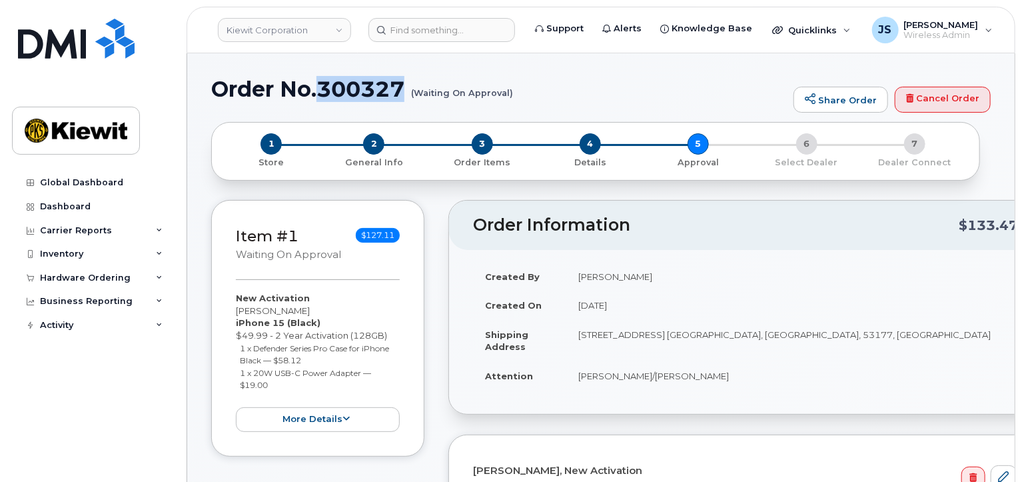
drag, startPoint x: 406, startPoint y: 89, endPoint x: 324, endPoint y: 93, distance: 82.0
click at [324, 93] on h1 "Order No.300327 (Waiting On Approval)" at bounding box center [499, 88] width 576 height 23
copy h1 "300327"
click at [318, 34] on link "Kiewit Corporation" at bounding box center [284, 30] width 133 height 24
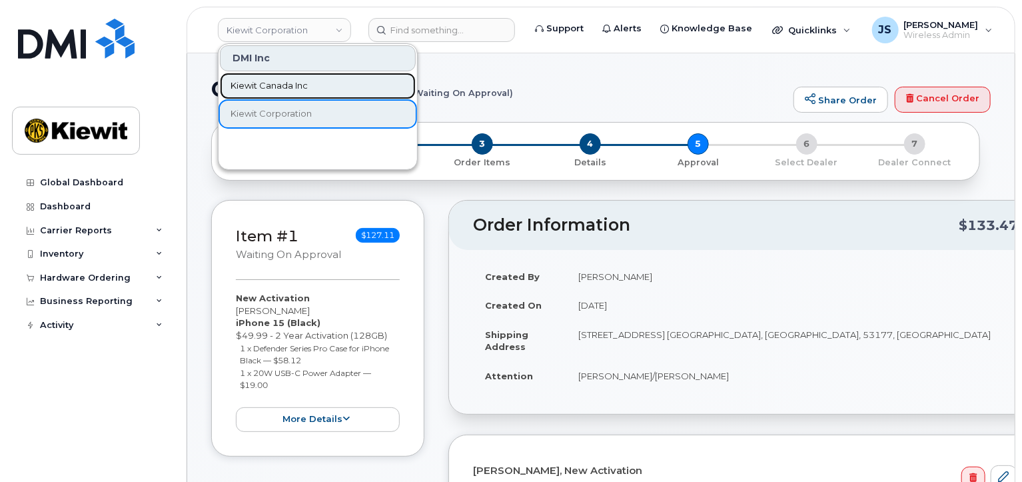
click at [288, 92] on link "Kiewit Canada Inc" at bounding box center [318, 86] width 196 height 27
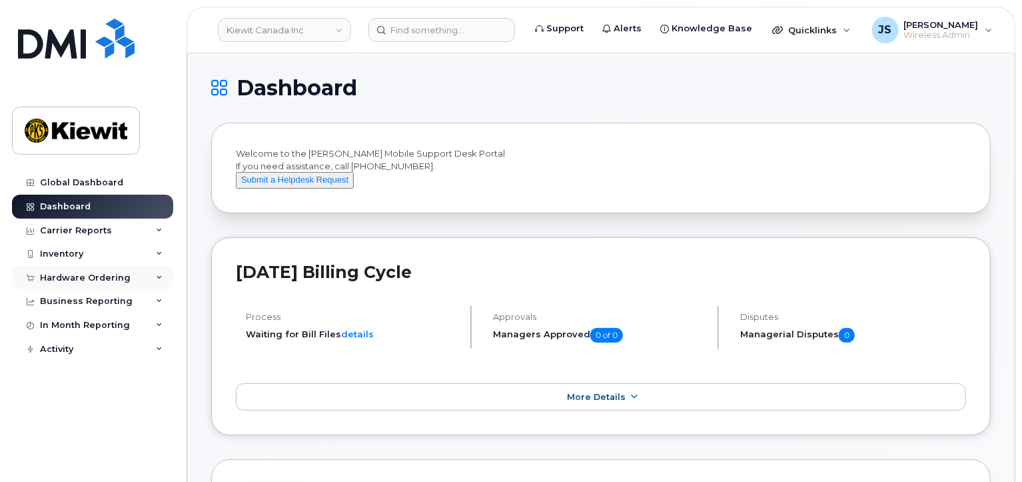
click at [107, 279] on div "Hardware Ordering" at bounding box center [85, 278] width 91 height 11
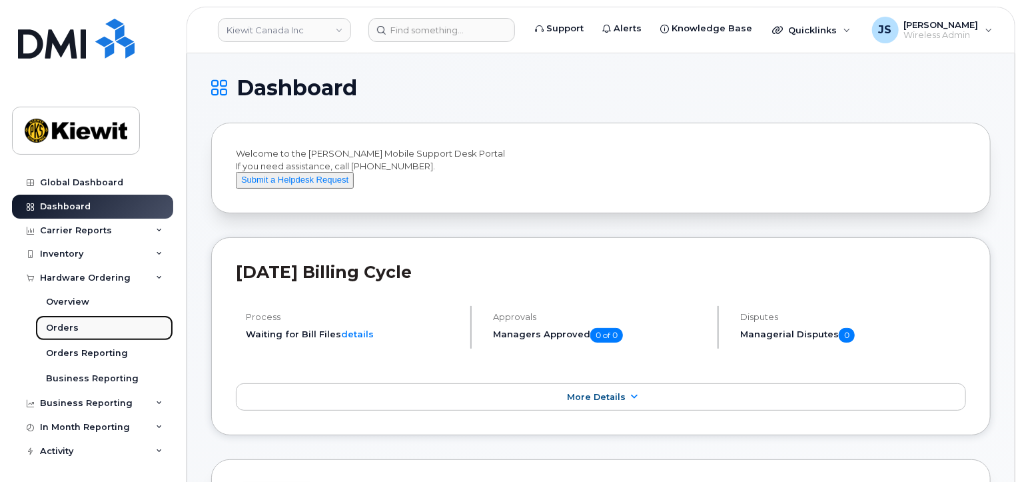
click at [87, 326] on link "Orders" at bounding box center [104, 327] width 138 height 25
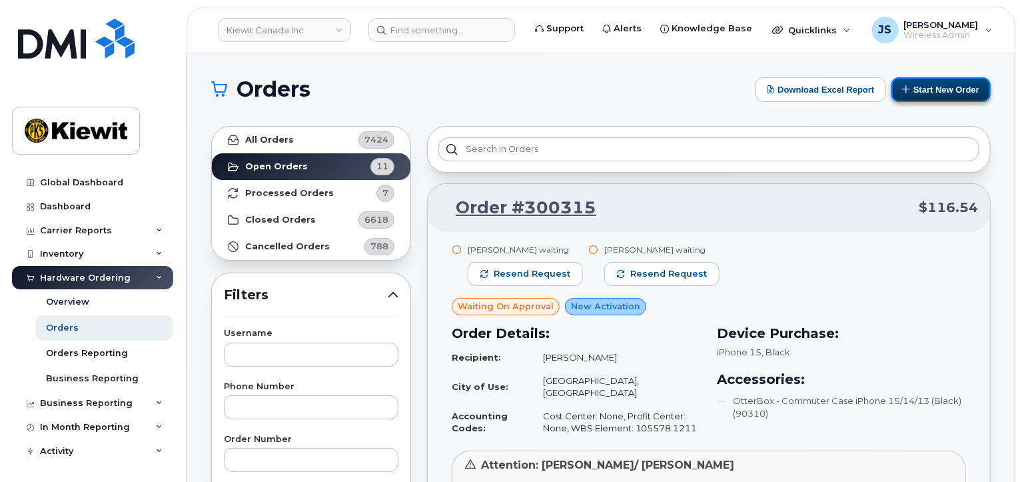
click at [933, 88] on button "Start New Order" at bounding box center [941, 89] width 99 height 25
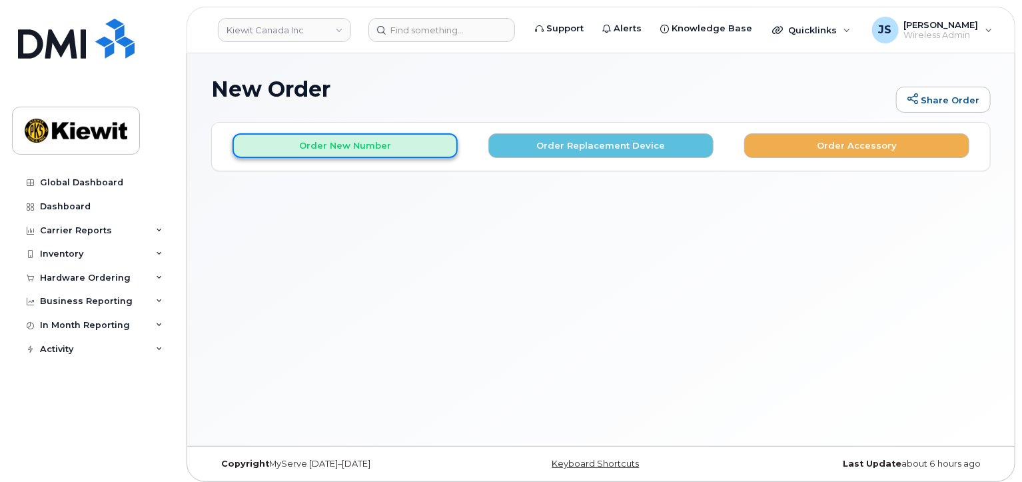
click at [368, 147] on button "Order New Number" at bounding box center [345, 145] width 225 height 25
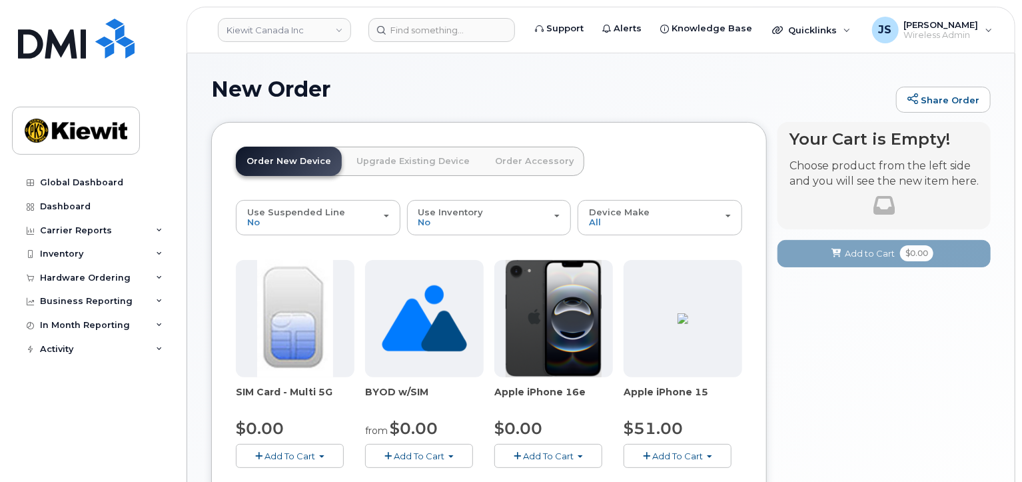
click at [648, 449] on button "Add To Cart" at bounding box center [678, 455] width 108 height 23
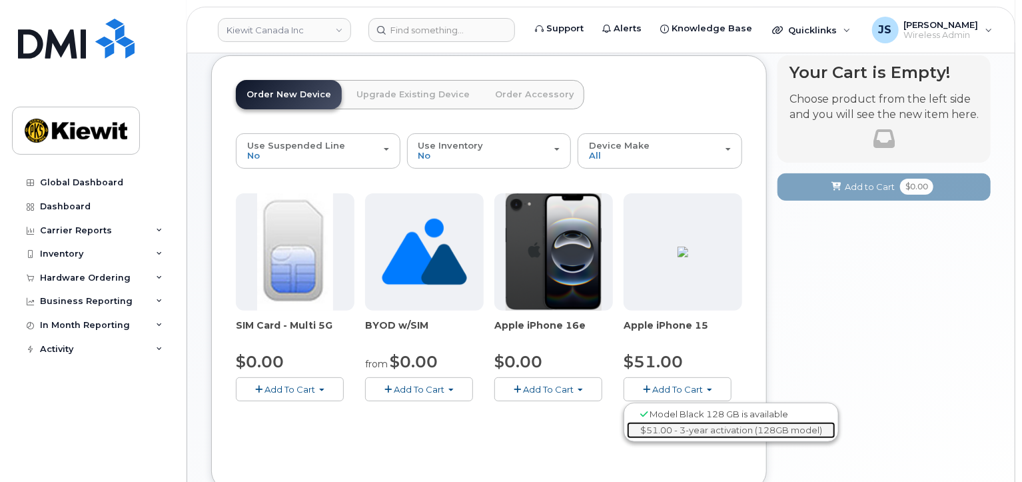
click at [690, 434] on link "$51.00 - 3-year activation (128GB model)" at bounding box center [731, 430] width 209 height 17
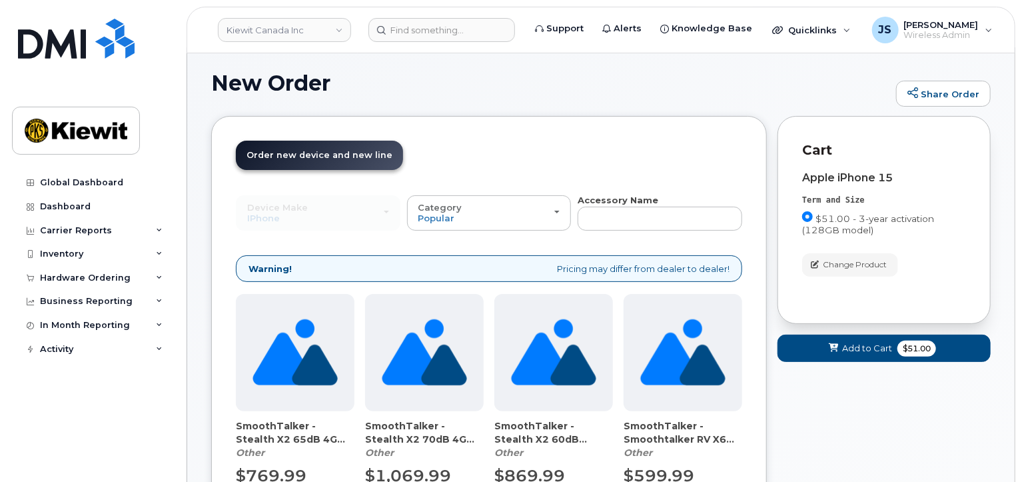
scroll to position [67, 0]
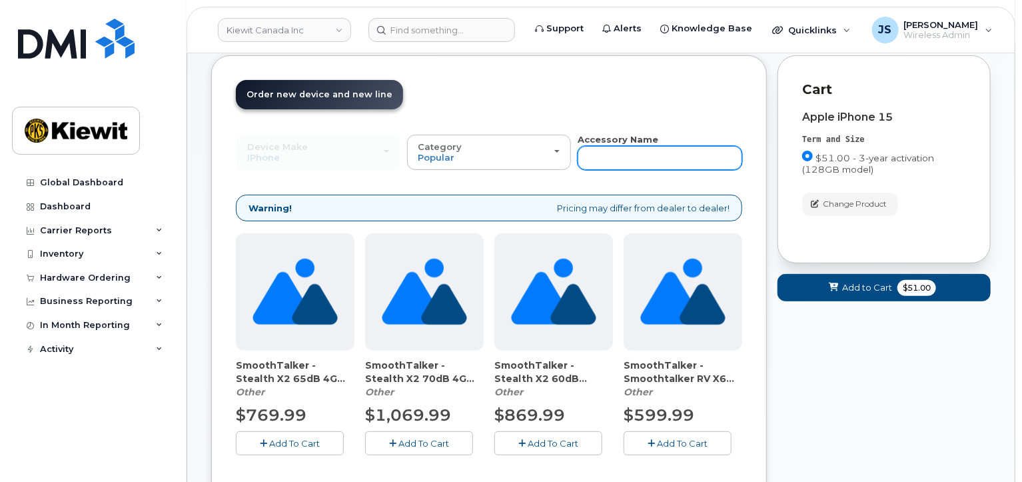
click at [602, 155] on input "text" at bounding box center [660, 158] width 165 height 24
type input "otterbox"
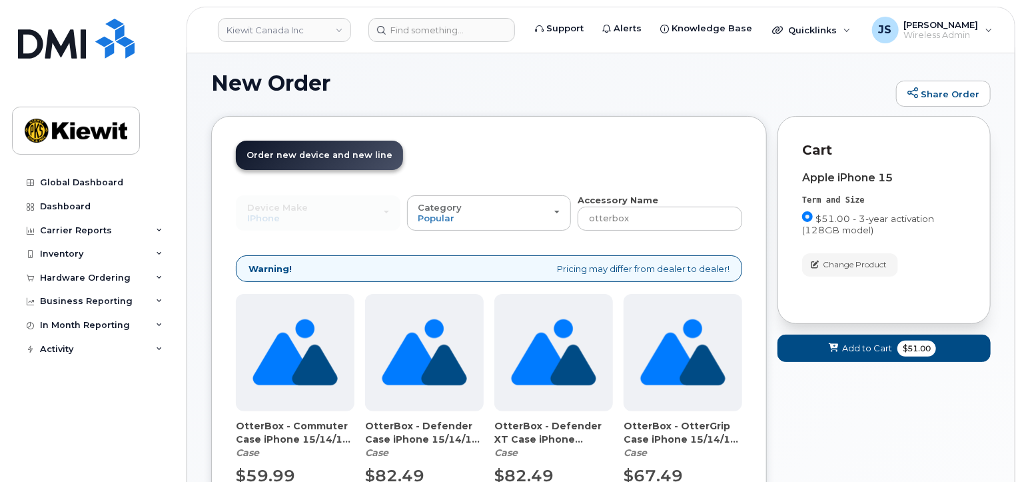
click at [273, 476] on span "$59.99" at bounding box center [265, 475] width 59 height 19
click at [273, 439] on span "OtterBox - Commuter Case iPhone 15/14/13 (Black) (90310)" at bounding box center [295, 432] width 119 height 27
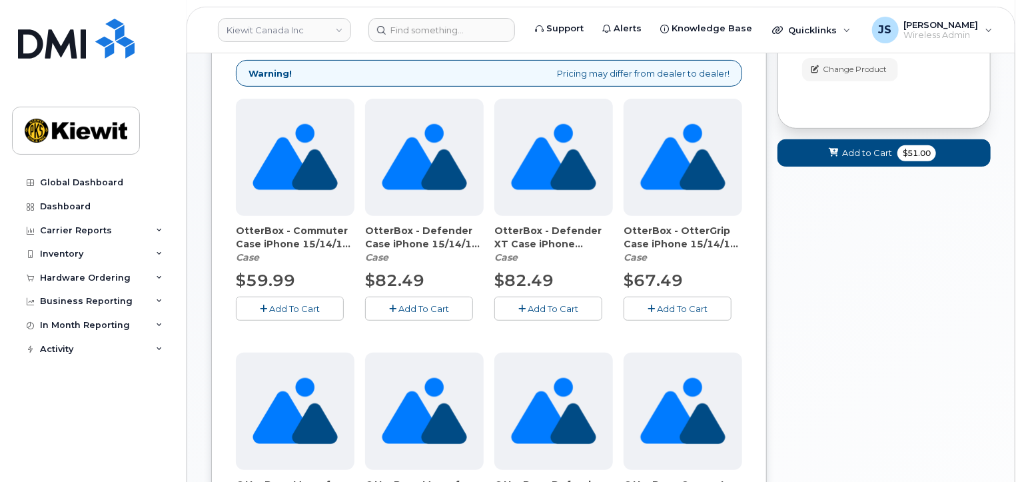
scroll to position [206, 0]
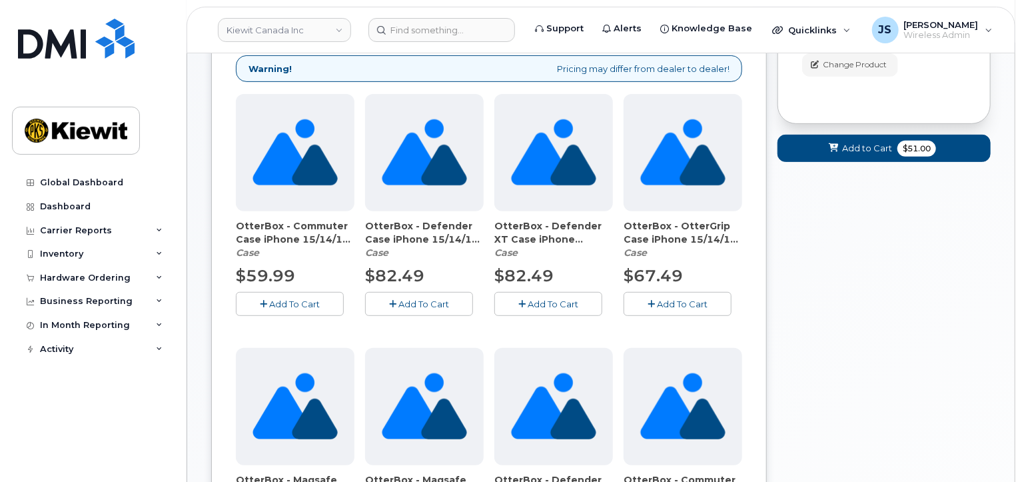
click at [283, 304] on span "Add To Cart" at bounding box center [294, 304] width 51 height 11
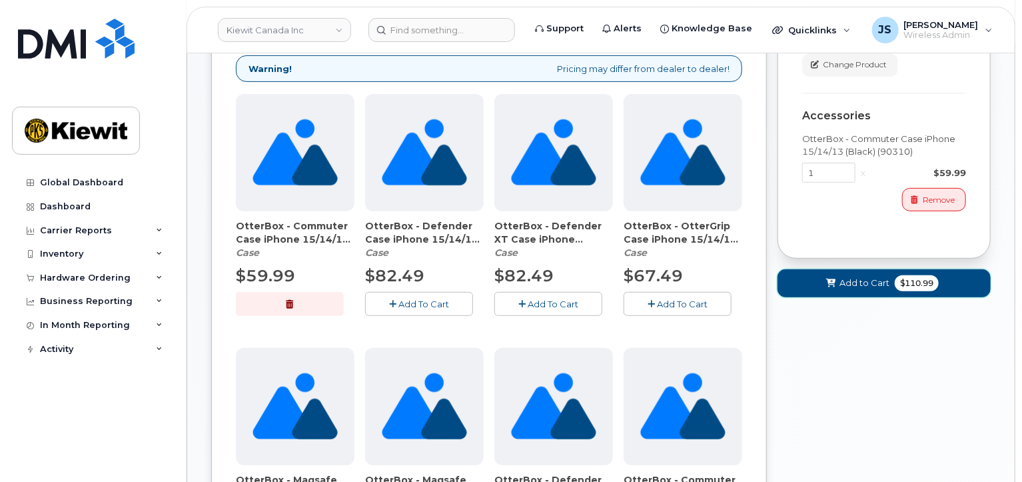
click at [896, 285] on span "$110.99" at bounding box center [917, 283] width 44 height 16
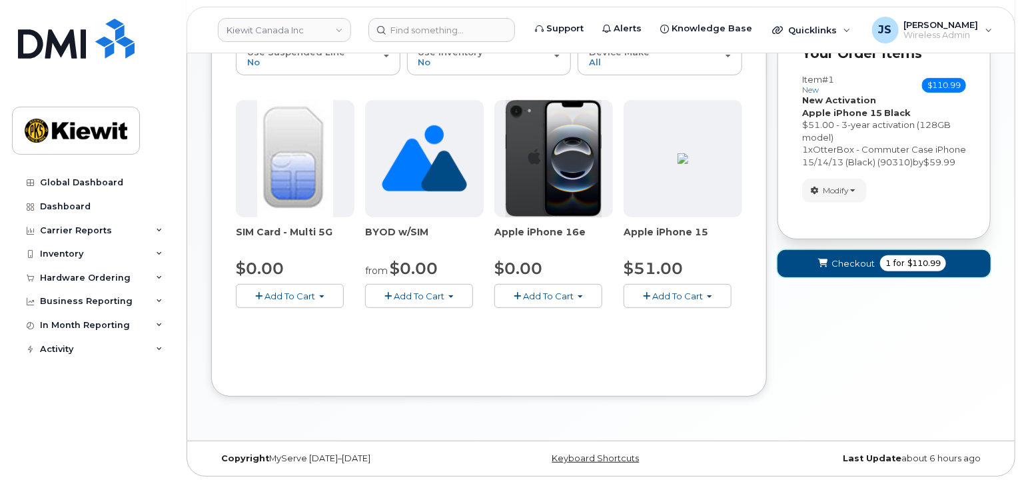
click at [868, 263] on button "Checkout 1 for $110.99" at bounding box center [884, 263] width 213 height 27
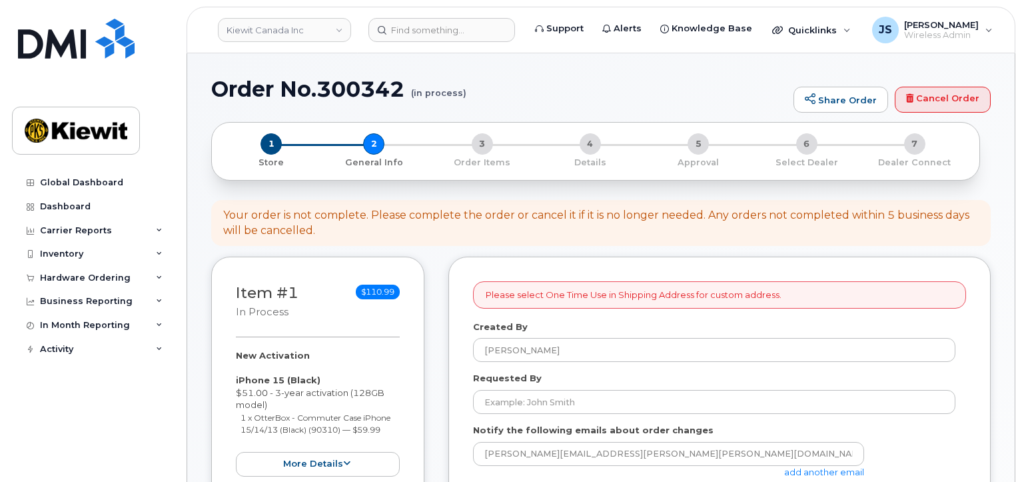
select select
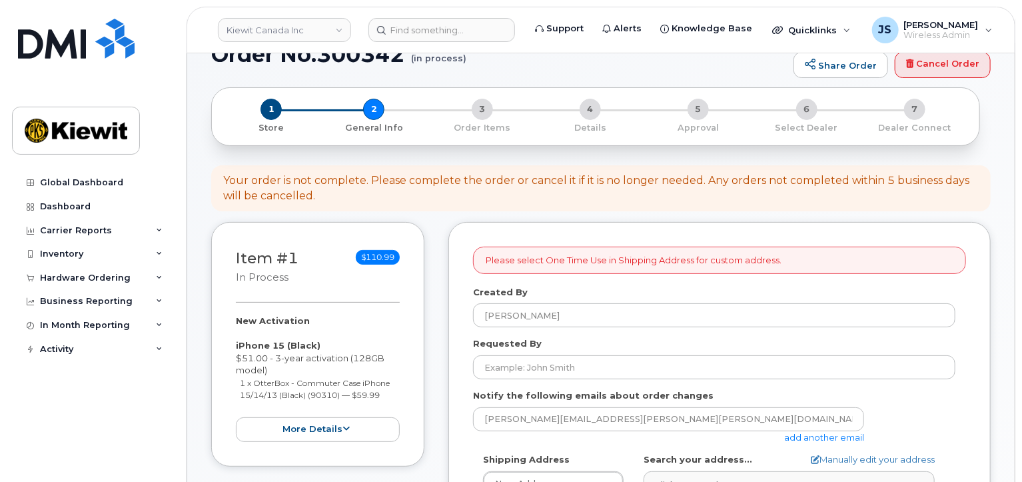
scroll to position [67, 0]
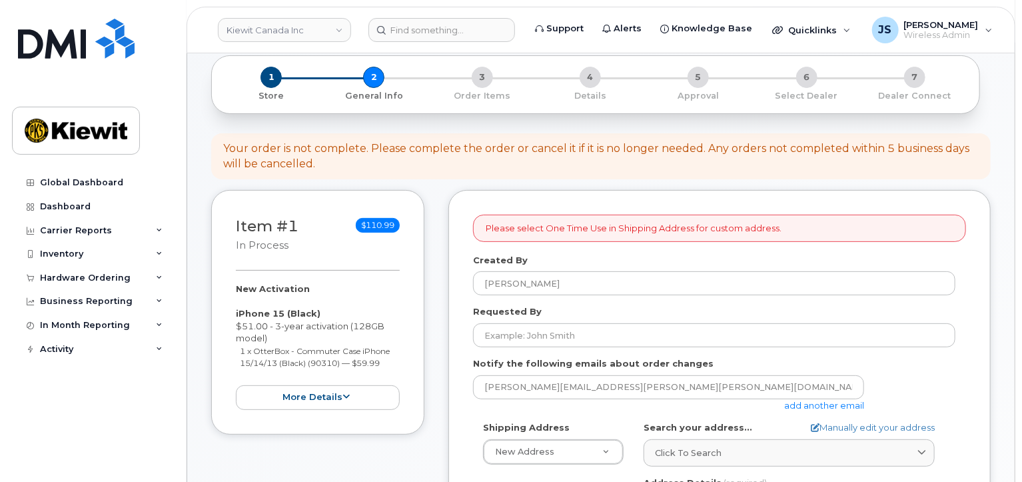
click at [815, 405] on link "add another email" at bounding box center [824, 405] width 80 height 11
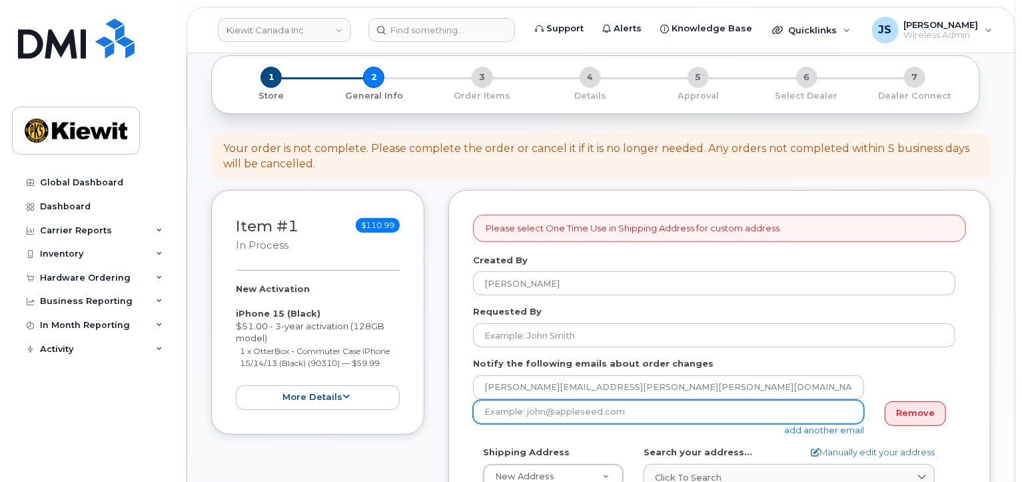
click at [527, 408] on input "email" at bounding box center [668, 412] width 391 height 24
paste input "JS Jasmine.Smith"
drag, startPoint x: 497, startPoint y: 411, endPoint x: 422, endPoint y: 410, distance: 74.6
click at [563, 416] on input "Jasmine.Smith" at bounding box center [668, 412] width 391 height 24
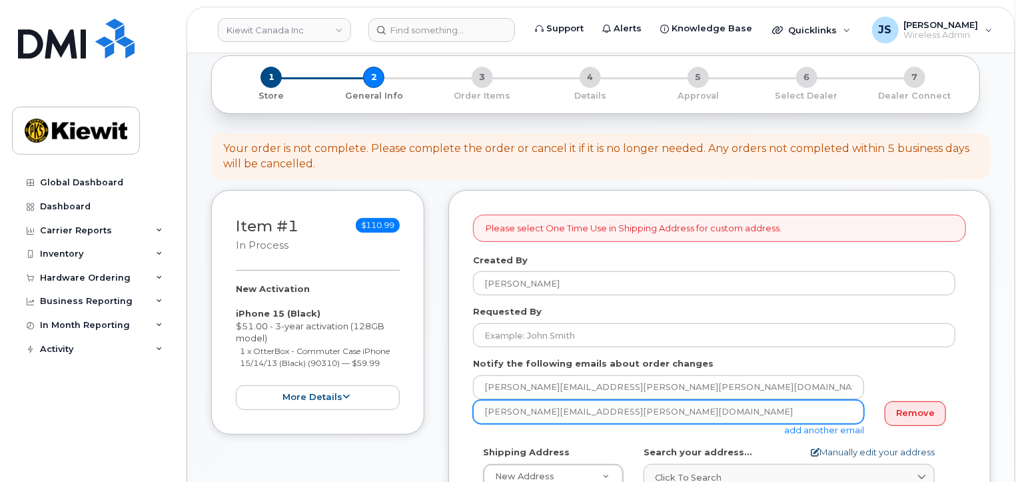
type input "Jasmine.Smith@kiewit.com"
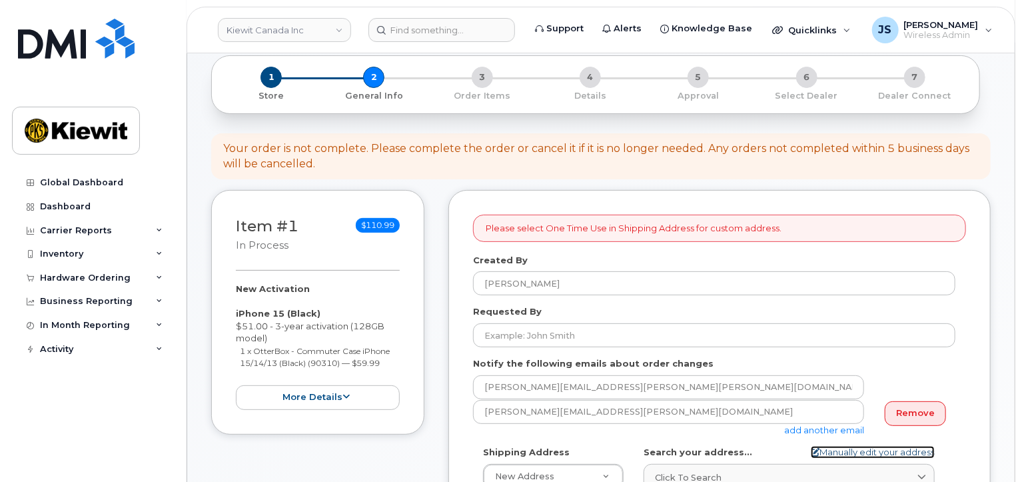
click at [837, 448] on link "Manually edit your address" at bounding box center [873, 452] width 124 height 13
select select
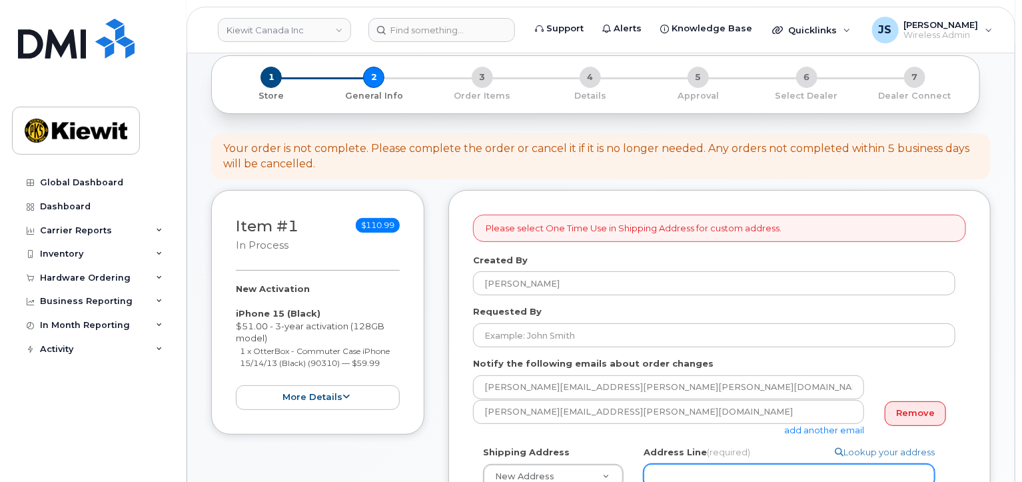
click at [676, 478] on input "Address Line (required)" at bounding box center [789, 476] width 291 height 24
paste input "12250 33 Street N.E."
type input "12250 33 Street N.E."
select select
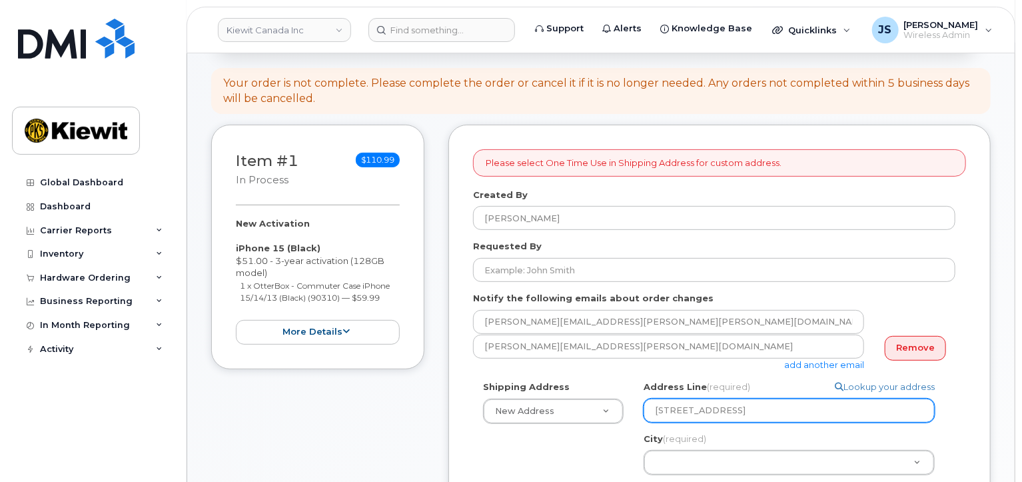
scroll to position [133, 0]
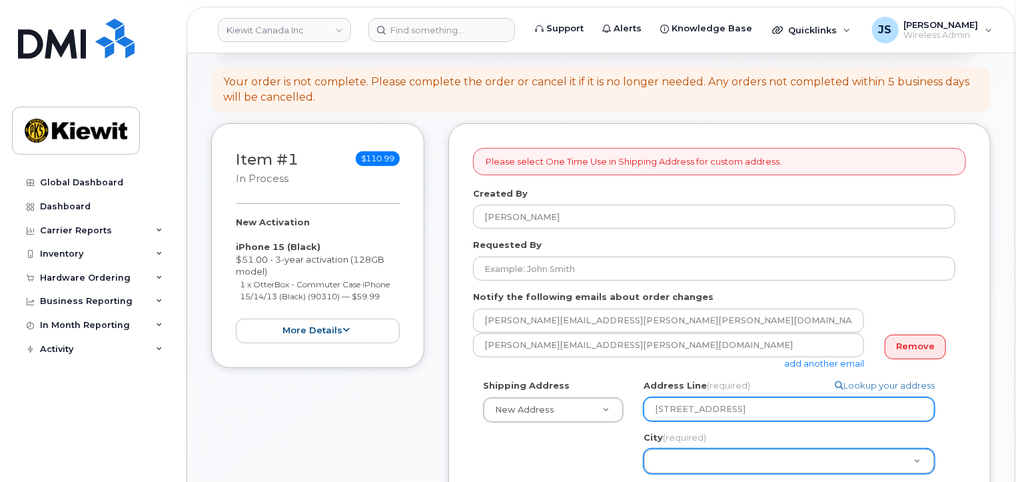
type input "12250 33 Street N.E."
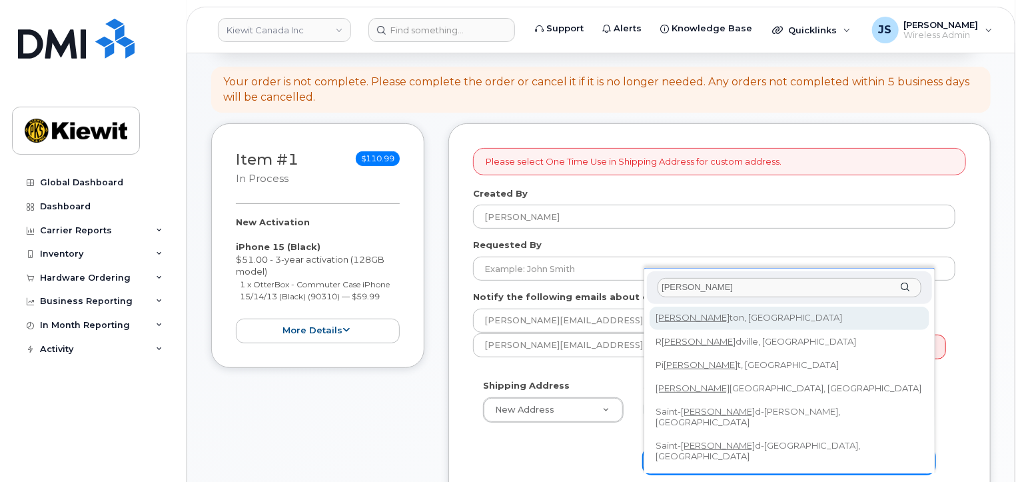
type input "edmon"
select select
type input "182"
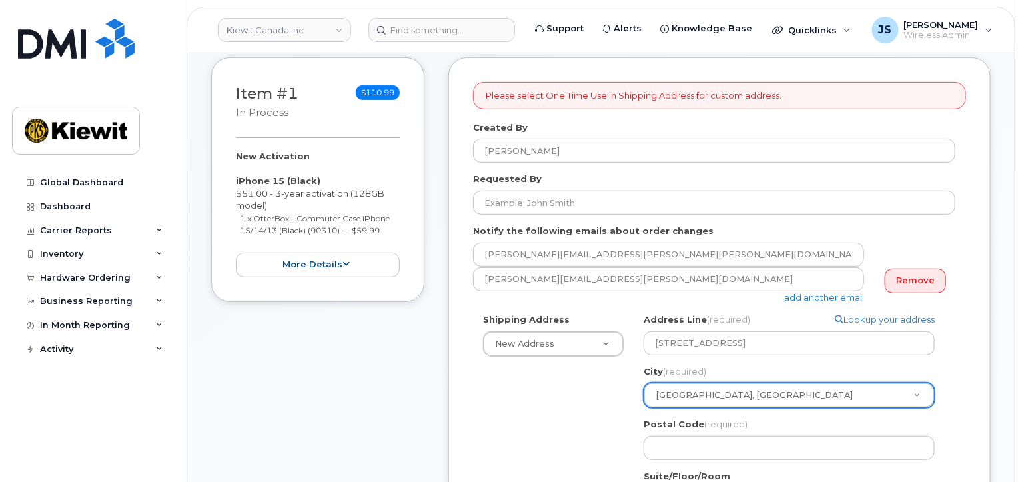
scroll to position [200, 0]
click at [610, 427] on div "Shipping Address New Address New Address Beaver Marine Limited Cahill-Ganotec, …" at bounding box center [714, 468] width 482 height 311
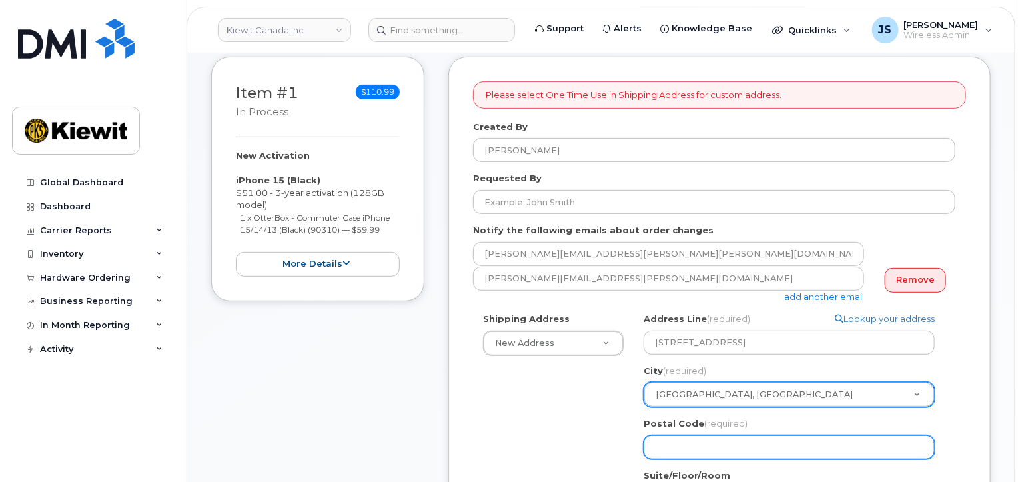
click at [680, 438] on input "Postal Code (required)" at bounding box center [789, 447] width 291 height 24
paste input "T6S 1H6"
select select
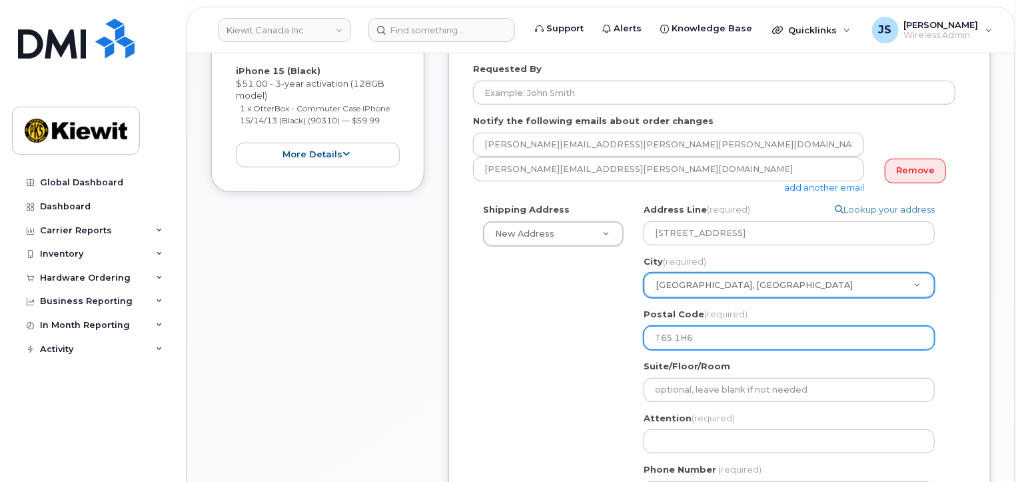
scroll to position [333, 0]
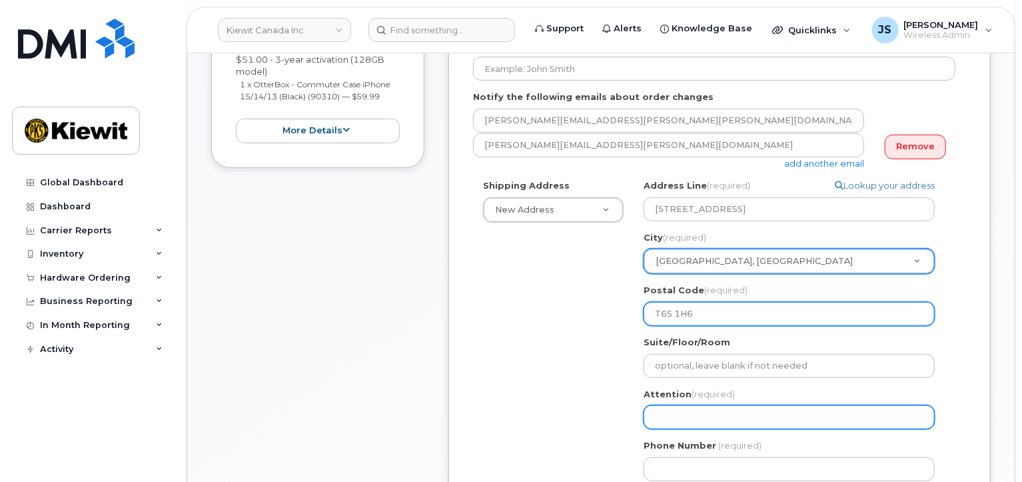
type input "T6S 1H6"
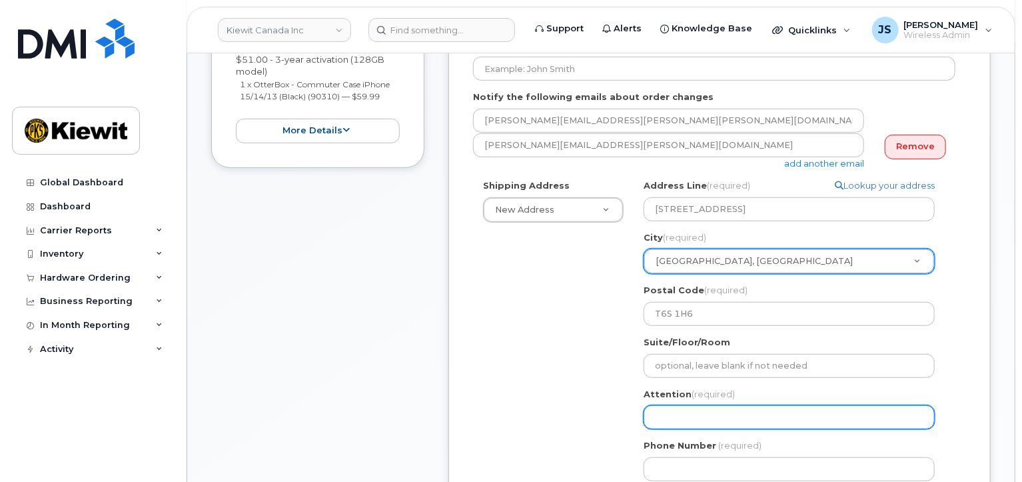
click at [671, 415] on input "Attention (required)" at bounding box center [789, 417] width 291 height 24
click at [697, 424] on input "Attention (required)" at bounding box center [789, 417] width 291 height 24
paste input "Matthew.Sulich"
type input "Matthew.Sulich"
select select
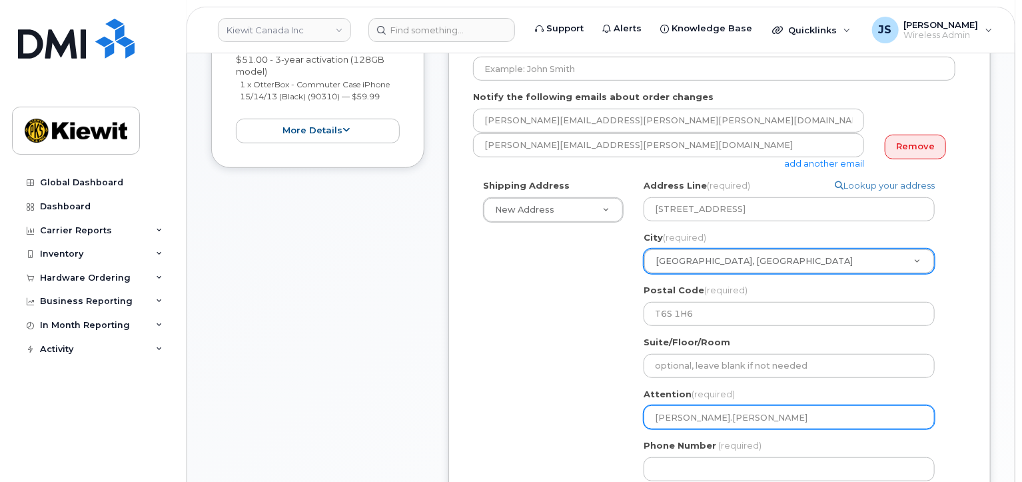
type input "Matthew.Sulich/"
click at [696, 418] on input "Matthew.Sulich/" at bounding box center [789, 417] width 291 height 24
select select
type input "MatthewSulich/"
select select
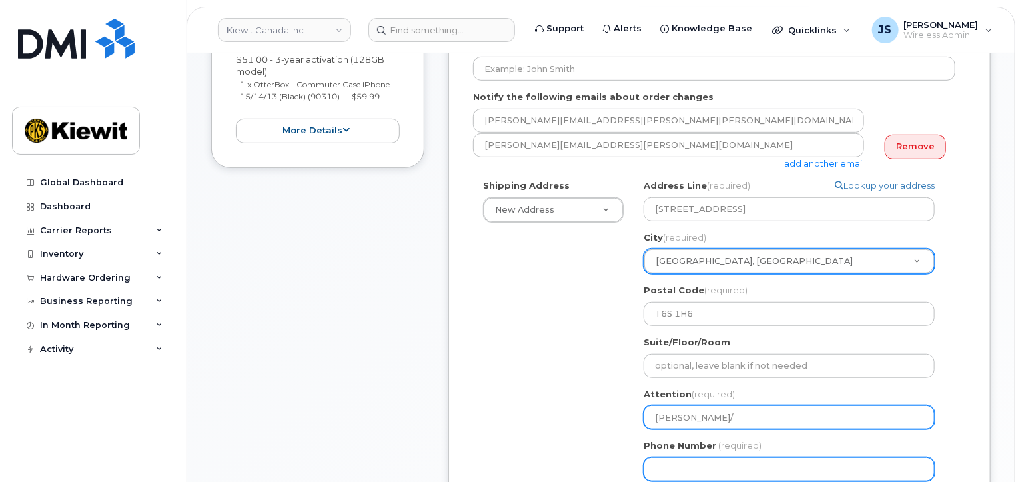
type input "Matthew Sulich/"
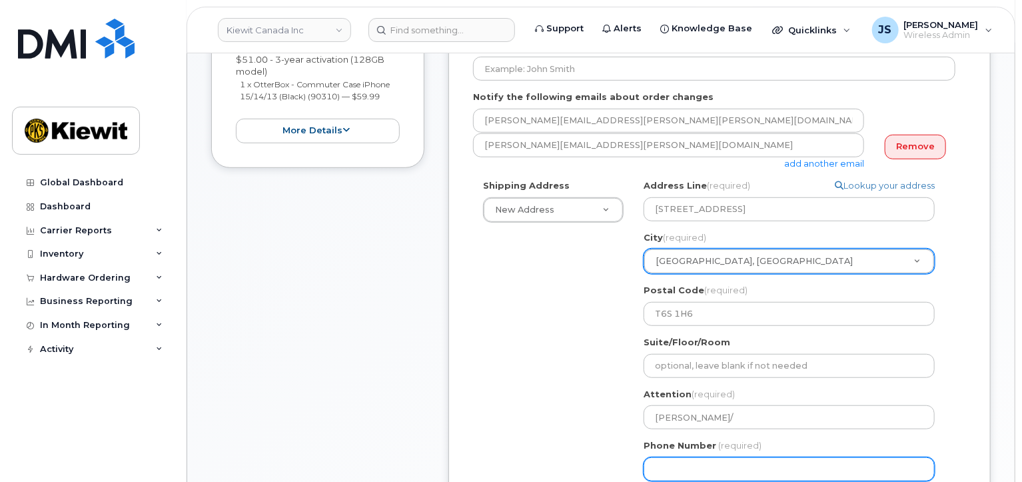
click at [698, 458] on input "Phone Number" at bounding box center [789, 469] width 291 height 24
type input "877772770"
select select
type input "8777727707"
select select
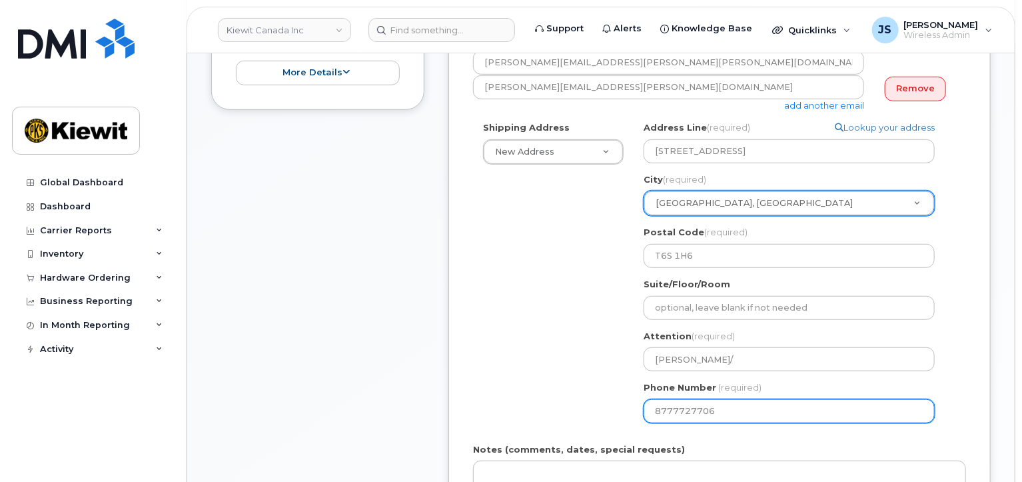
scroll to position [533, 0]
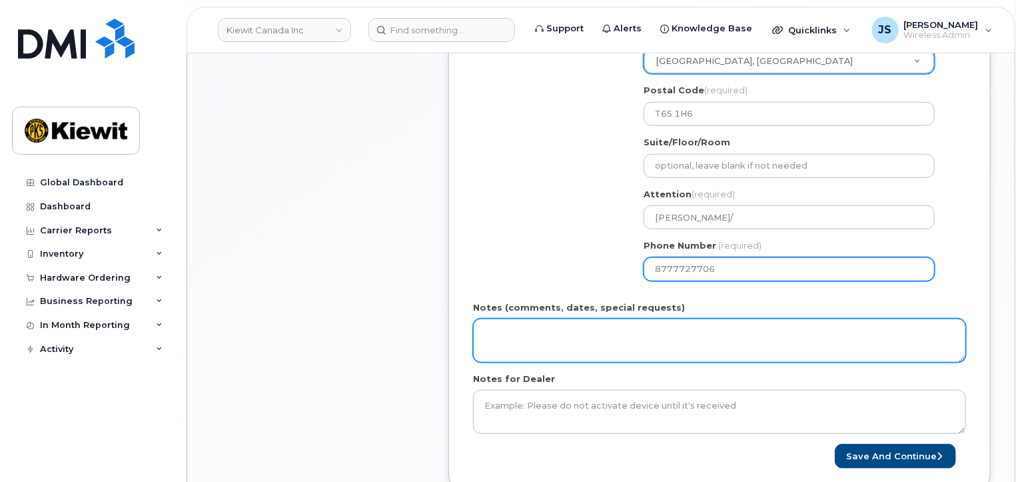
type input "8777727706"
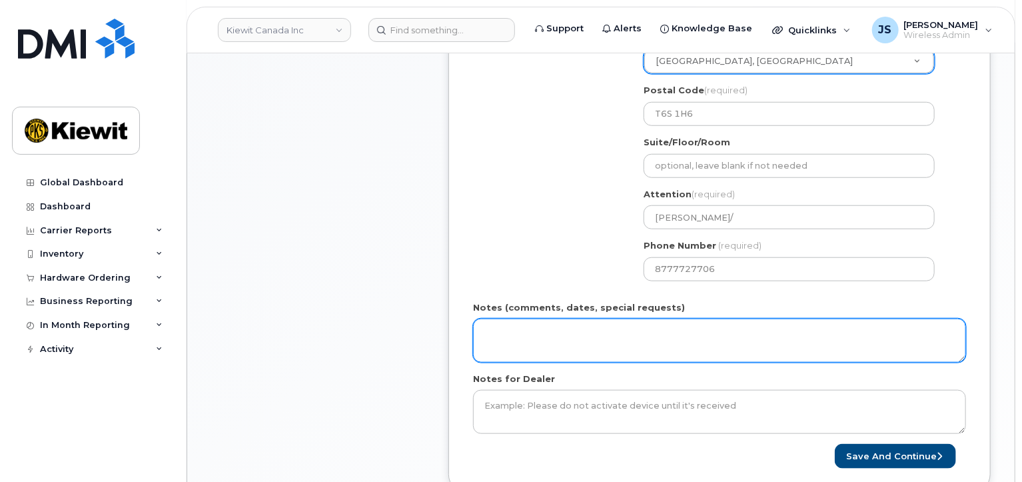
click at [536, 345] on textarea "Notes (comments, dates, special requests)" at bounding box center [719, 340] width 493 height 44
type textarea "Please ship ASAP"
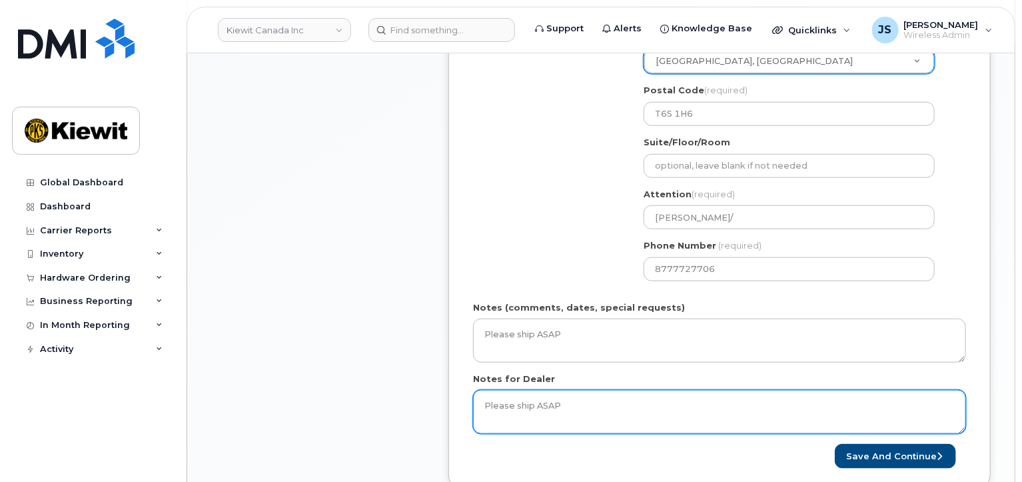
type textarea "Please ship ASAP"
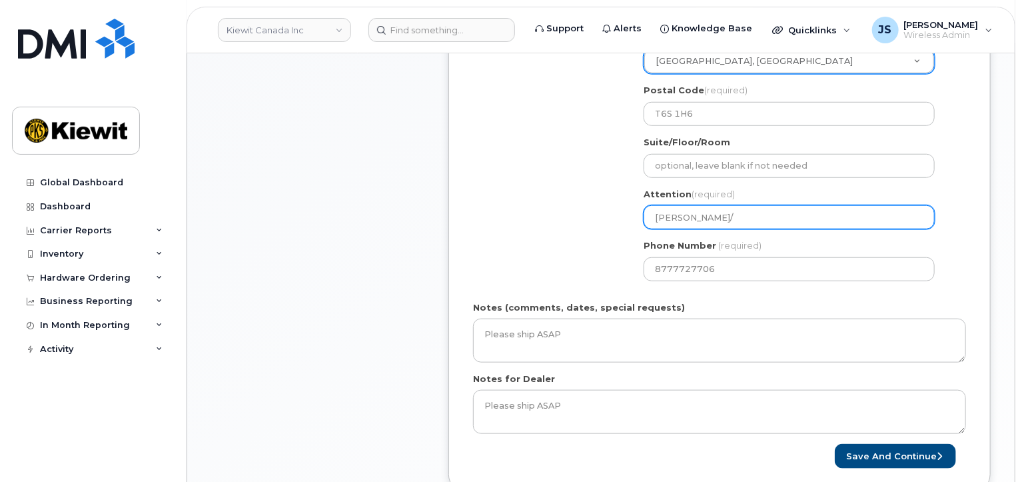
click at [745, 218] on input "Matthew Sulich/" at bounding box center [789, 217] width 291 height 24
paste input "[PERSON_NAME]"
select select
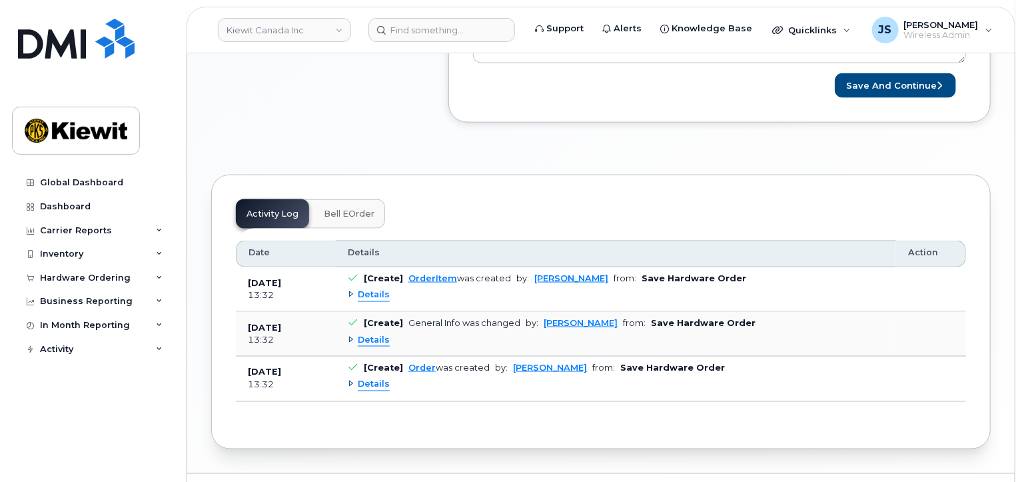
scroll to position [936, 0]
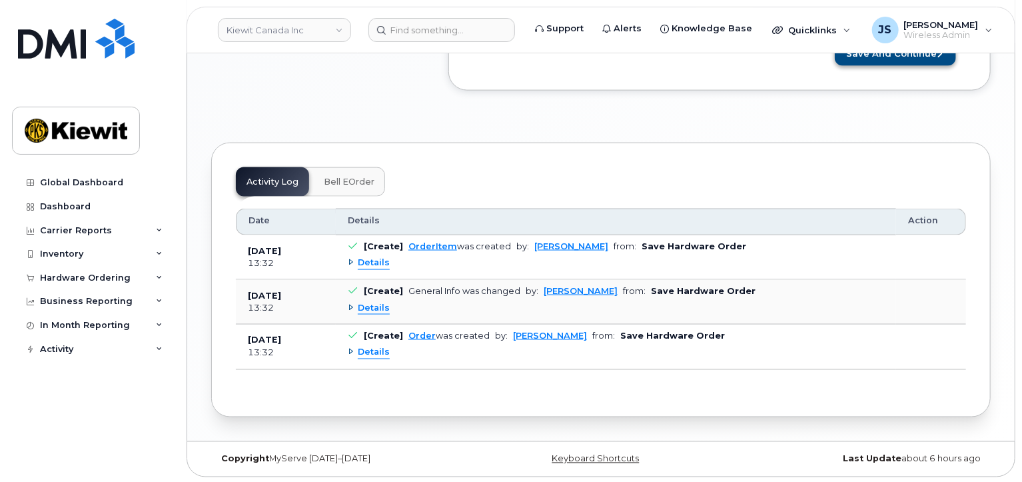
type input "[PERSON_NAME]/[PERSON_NAME]"
click at [880, 61] on button "Save and Continue" at bounding box center [895, 53] width 121 height 25
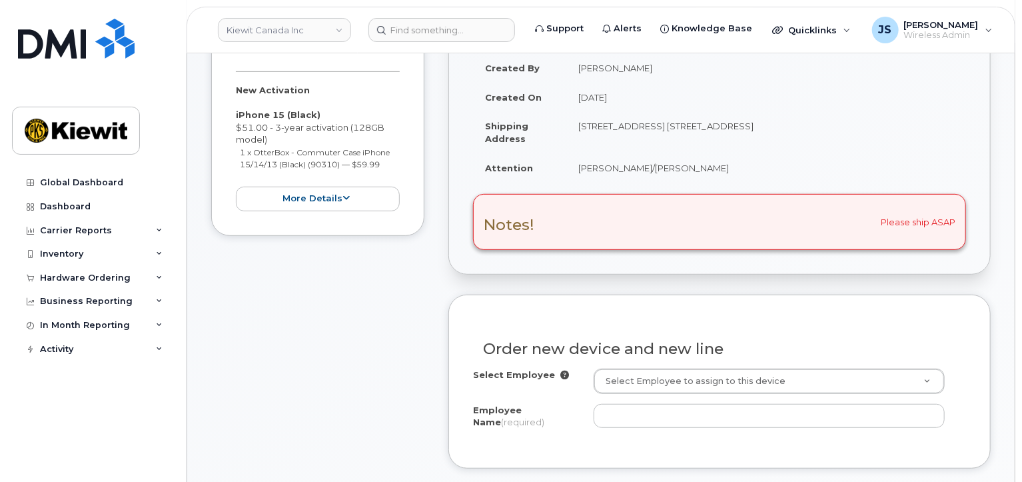
scroll to position [267, 0]
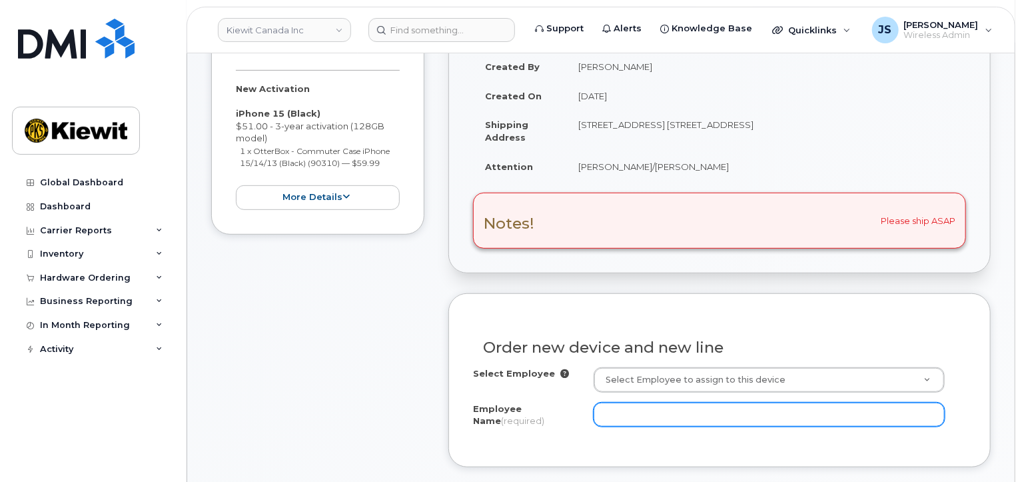
click at [654, 418] on input "Employee Name (required)" at bounding box center [769, 414] width 351 height 24
paste input "[PERSON_NAME]"
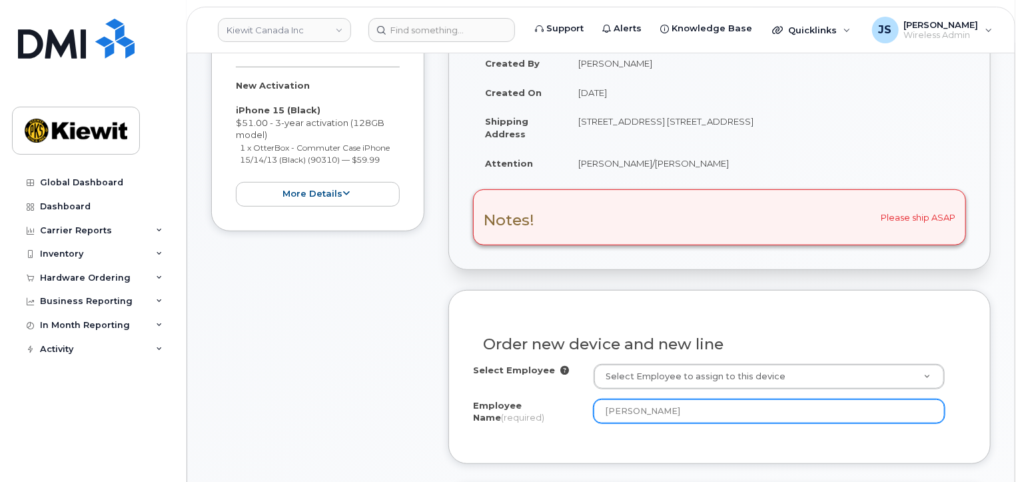
scroll to position [533, 0]
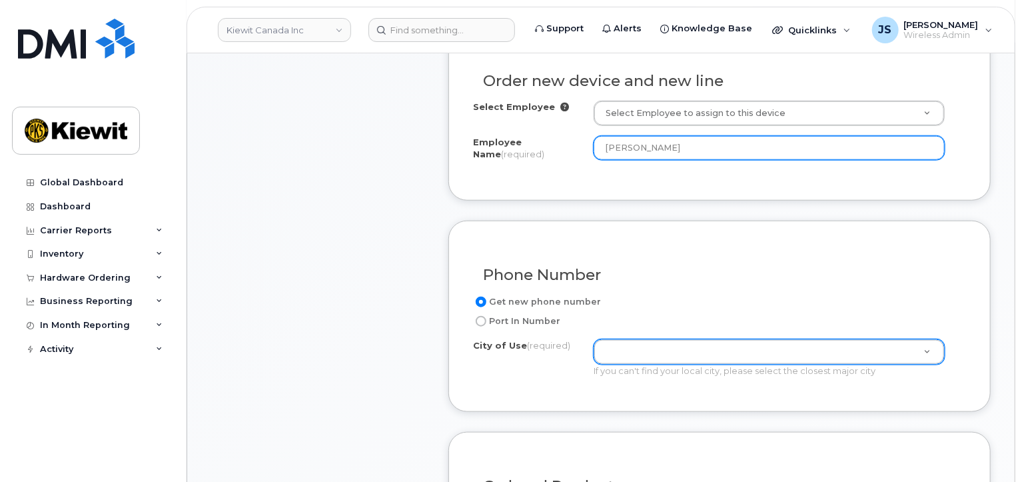
type input "[PERSON_NAME]"
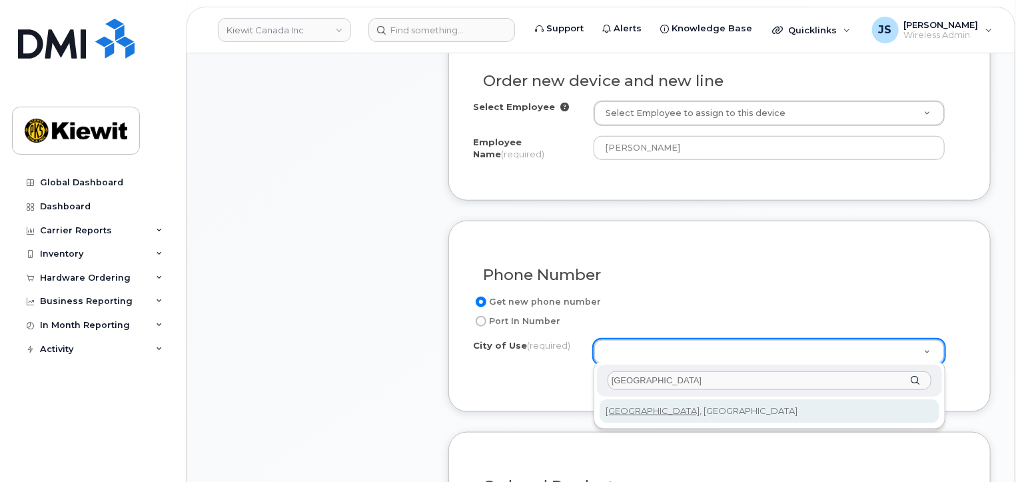
type input "edmonton"
type input "182"
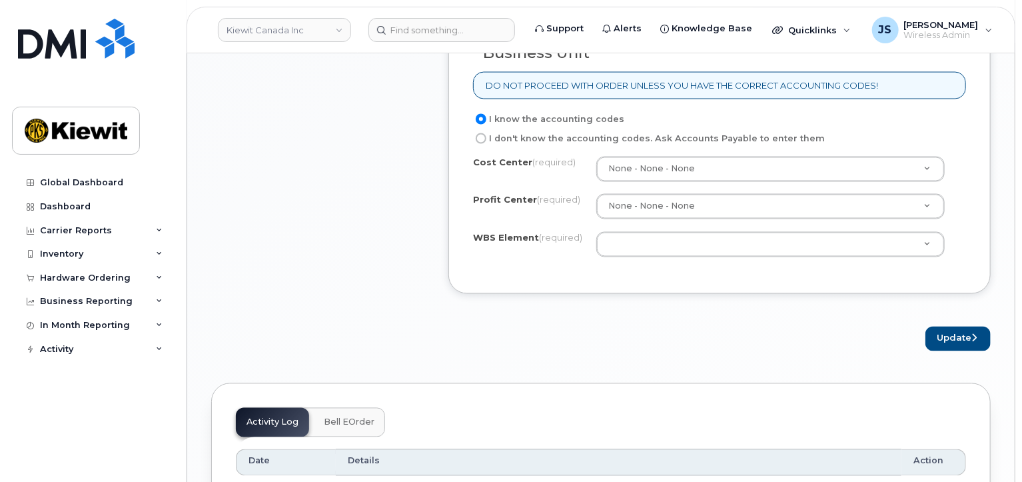
scroll to position [1133, 0]
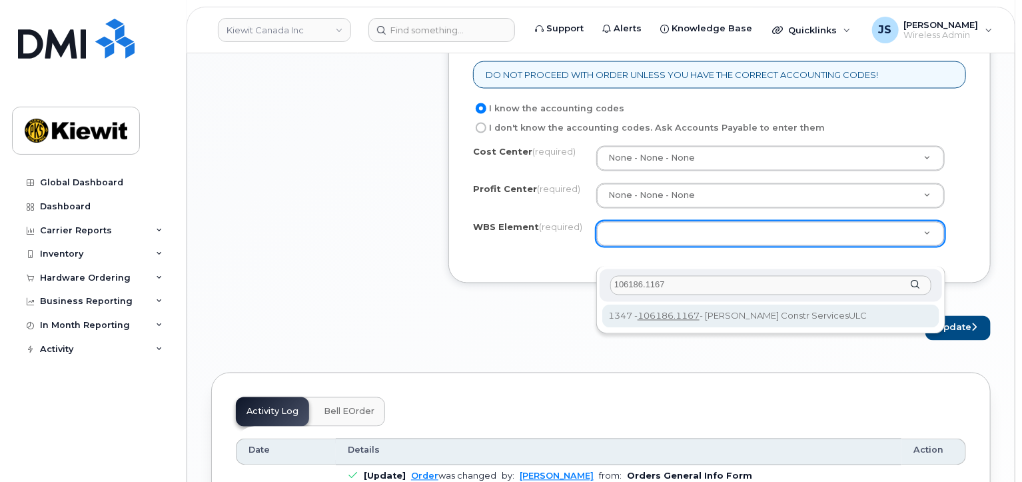
type input "106186.1167"
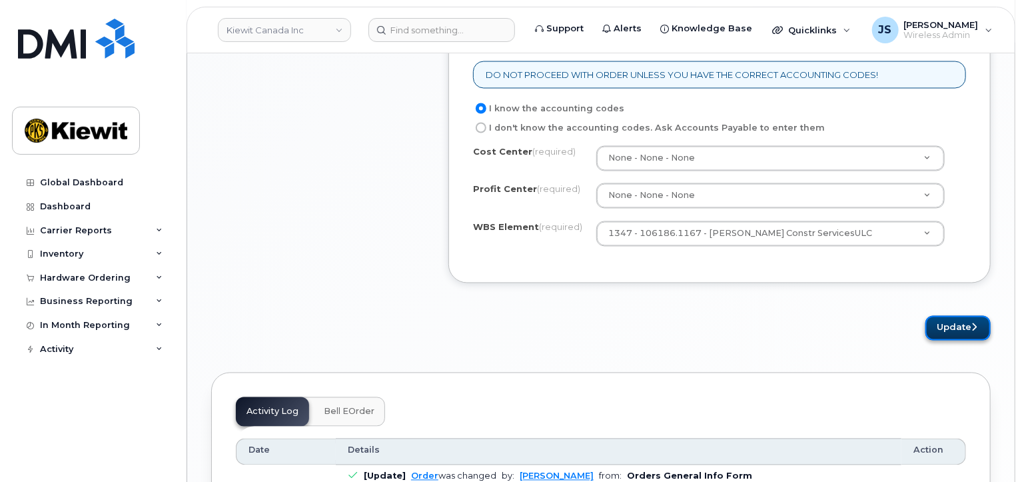
click at [944, 340] on button "Update" at bounding box center [958, 328] width 65 height 25
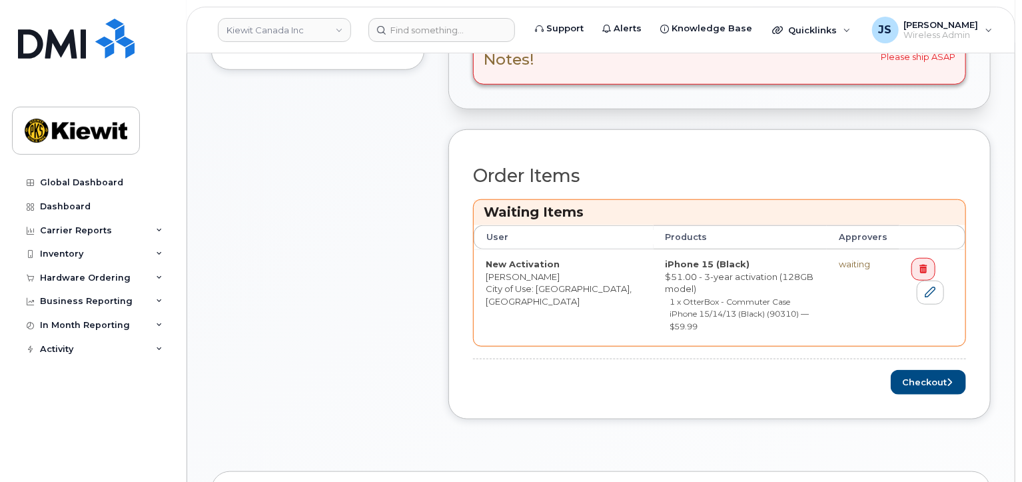
scroll to position [533, 0]
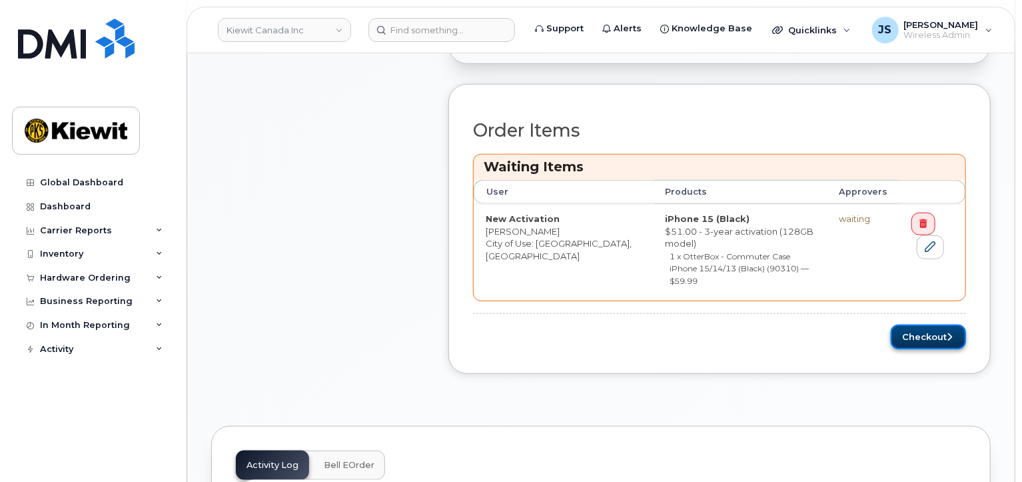
click at [904, 324] on button "Checkout" at bounding box center [928, 336] width 75 height 25
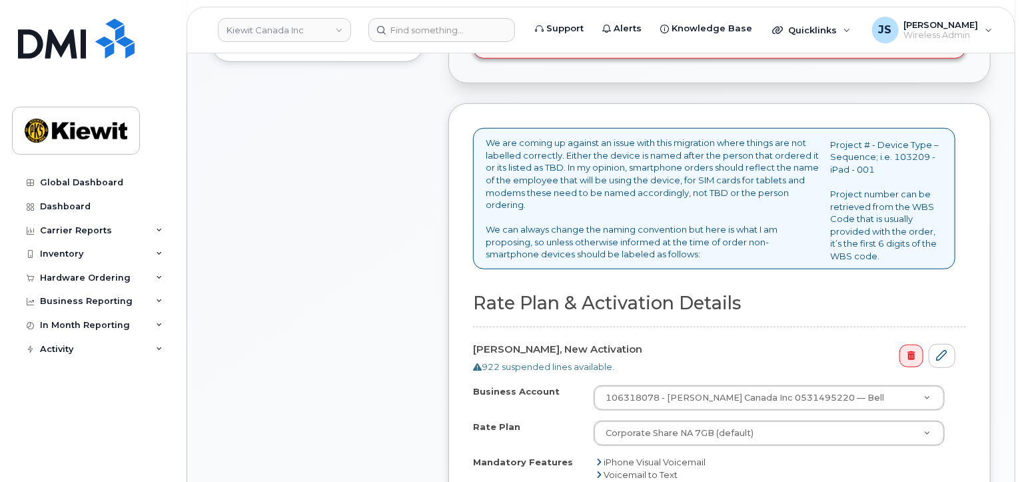
scroll to position [733, 0]
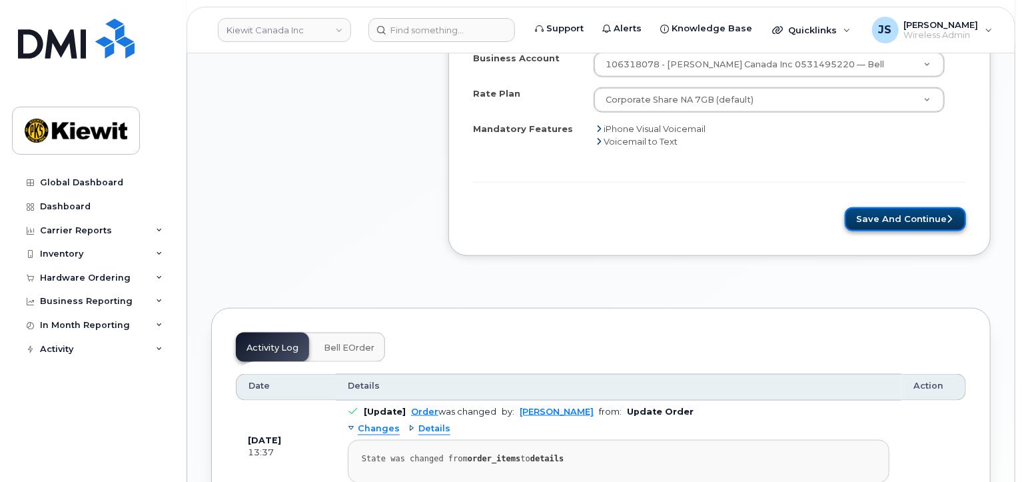
click at [917, 219] on button "Save and Continue" at bounding box center [905, 219] width 121 height 25
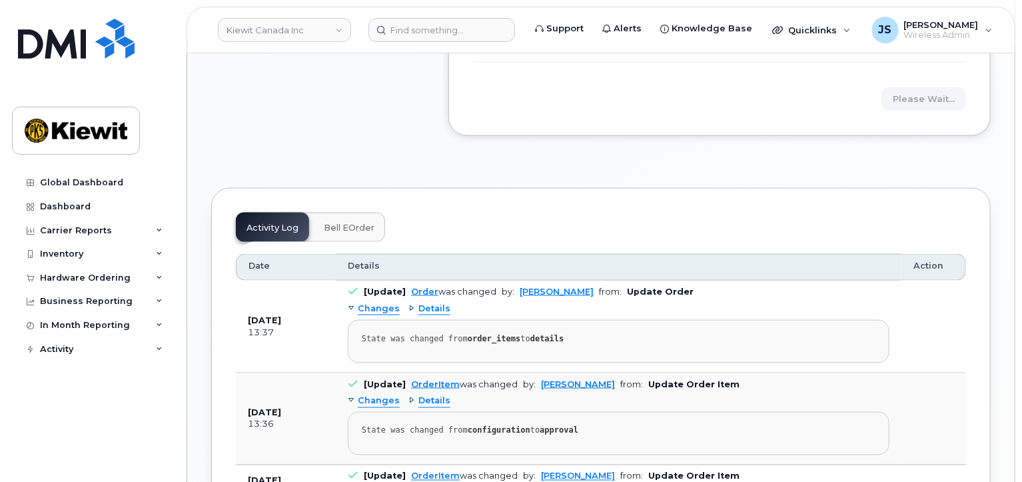
scroll to position [866, 0]
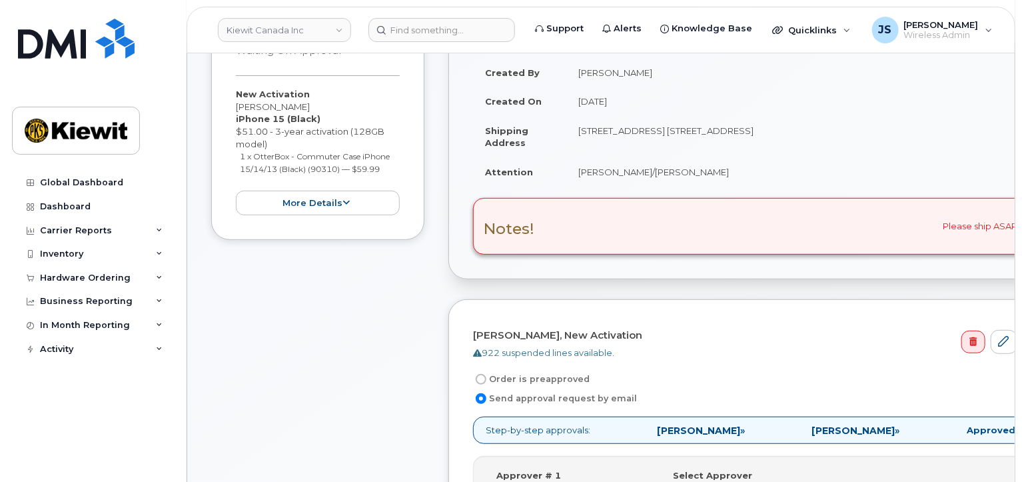
scroll to position [466, 0]
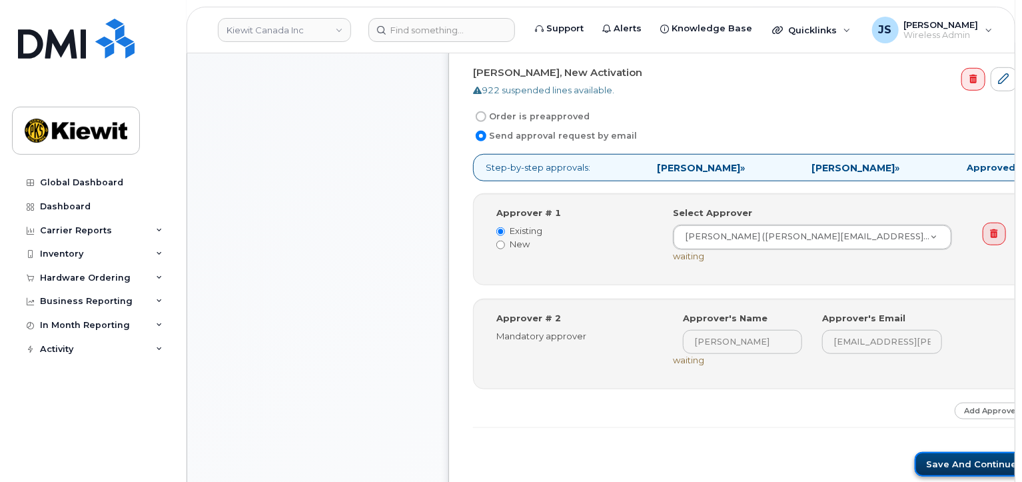
click at [916, 456] on button "Save and Continue" at bounding box center [971, 464] width 113 height 25
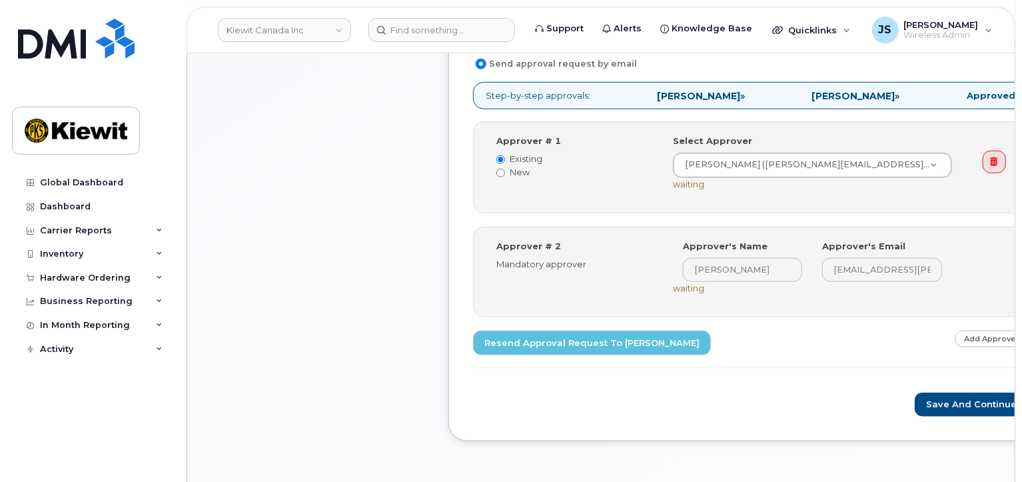
scroll to position [533, 0]
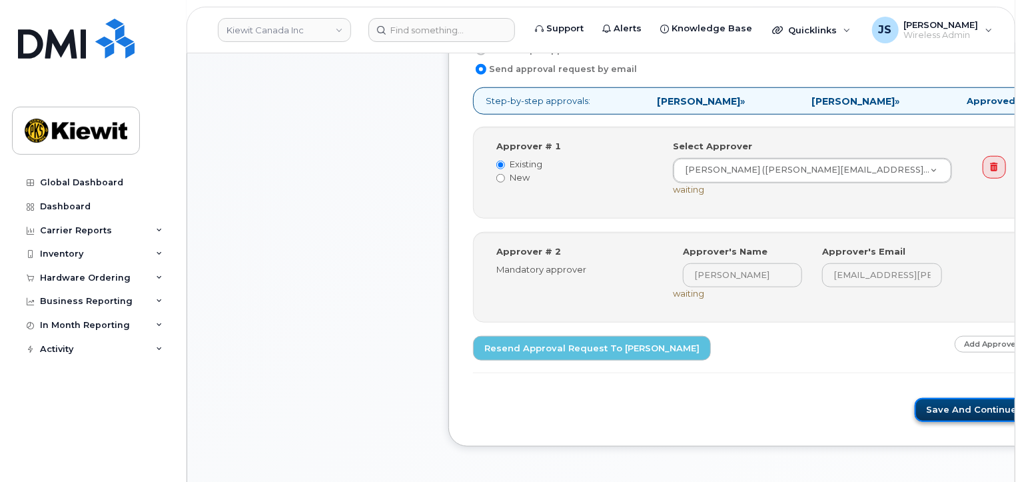
click at [927, 400] on button "Save and Continue" at bounding box center [971, 410] width 113 height 25
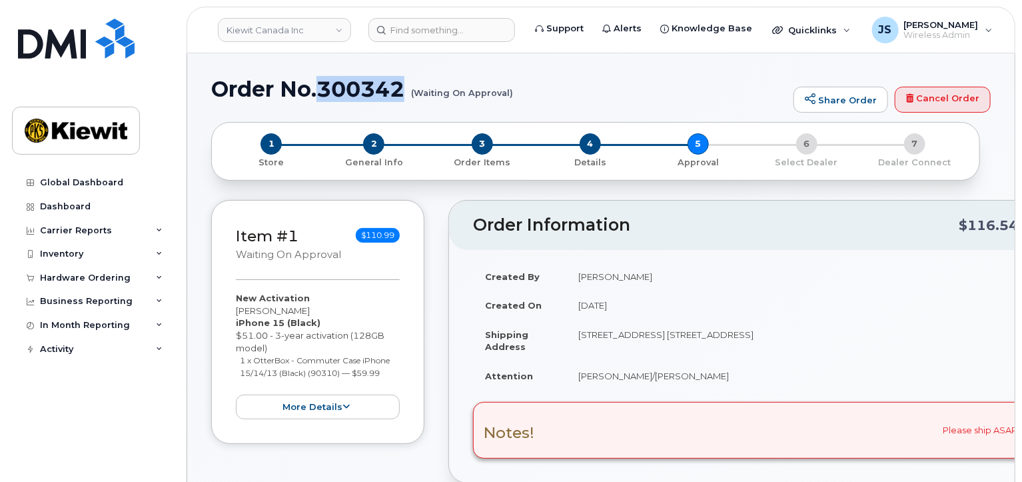
drag, startPoint x: 405, startPoint y: 87, endPoint x: 317, endPoint y: 87, distance: 88.0
click at [317, 87] on h1 "Order No.300342 (Waiting On Approval)" at bounding box center [499, 88] width 576 height 23
copy h1 "300342"
